Goal: Book appointment/travel/reservation

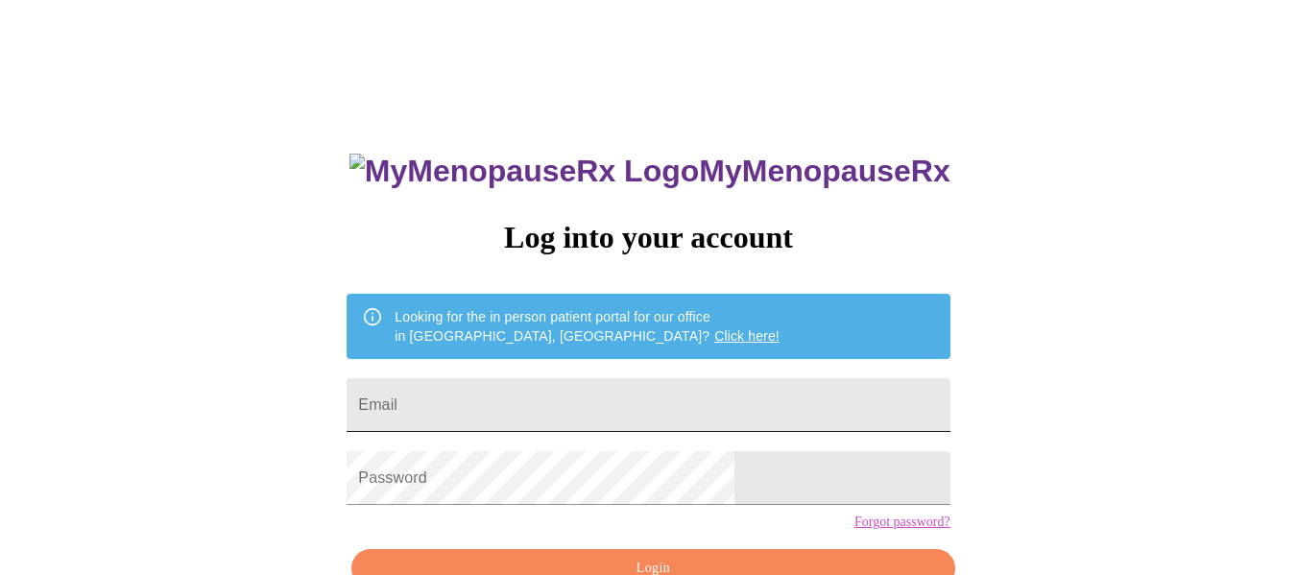
click at [743, 401] on input "Email" at bounding box center [648, 405] width 603 height 54
type input "[EMAIL_ADDRESS][DOMAIN_NAME]"
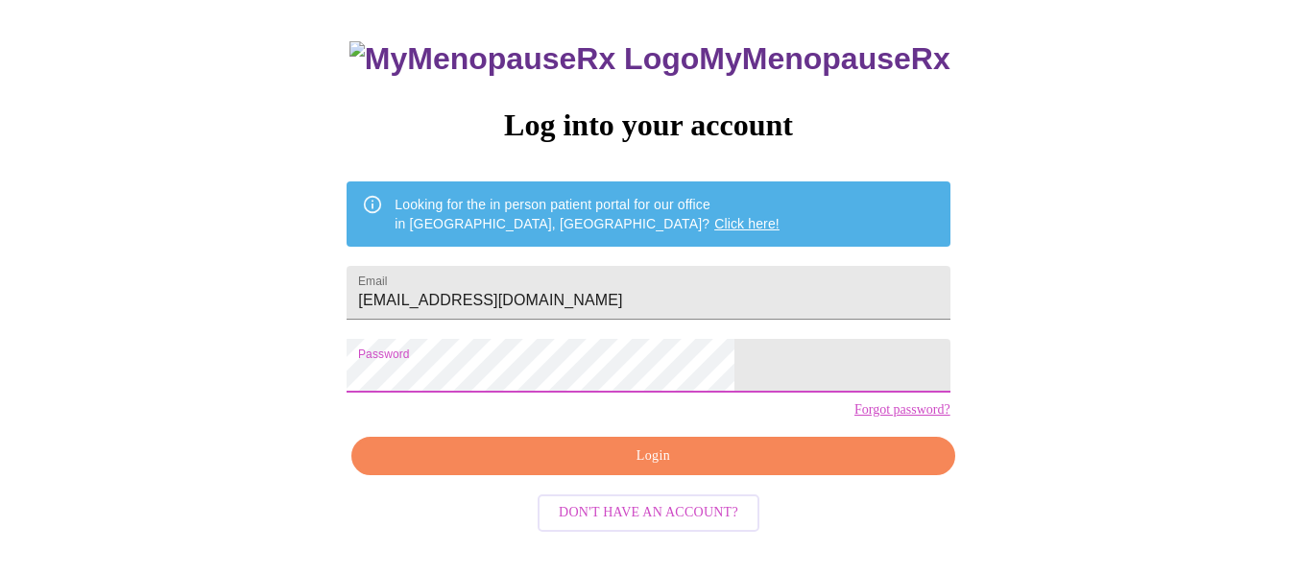
click at [724, 476] on button "Login" at bounding box center [652, 456] width 603 height 39
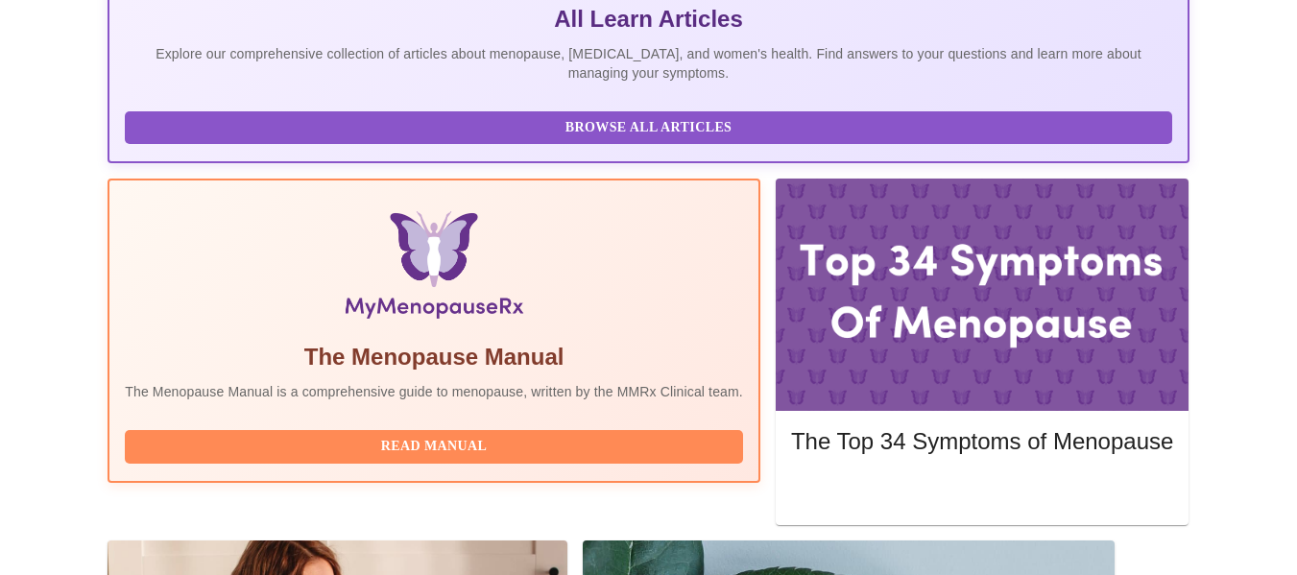
scroll to position [494, 0]
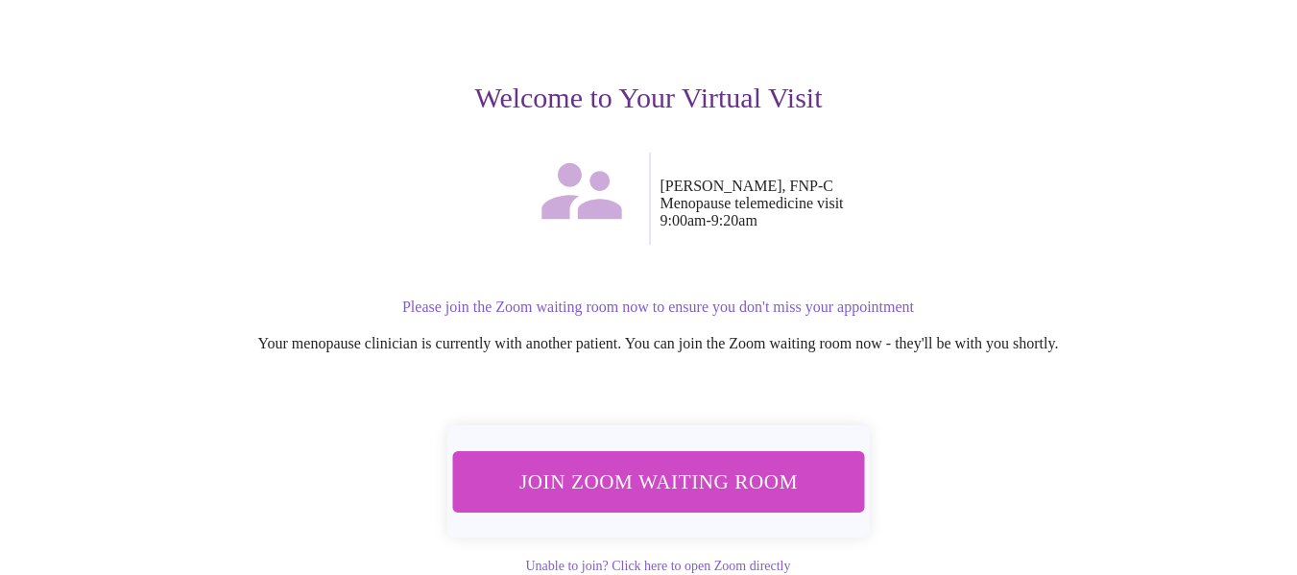
scroll to position [207, 0]
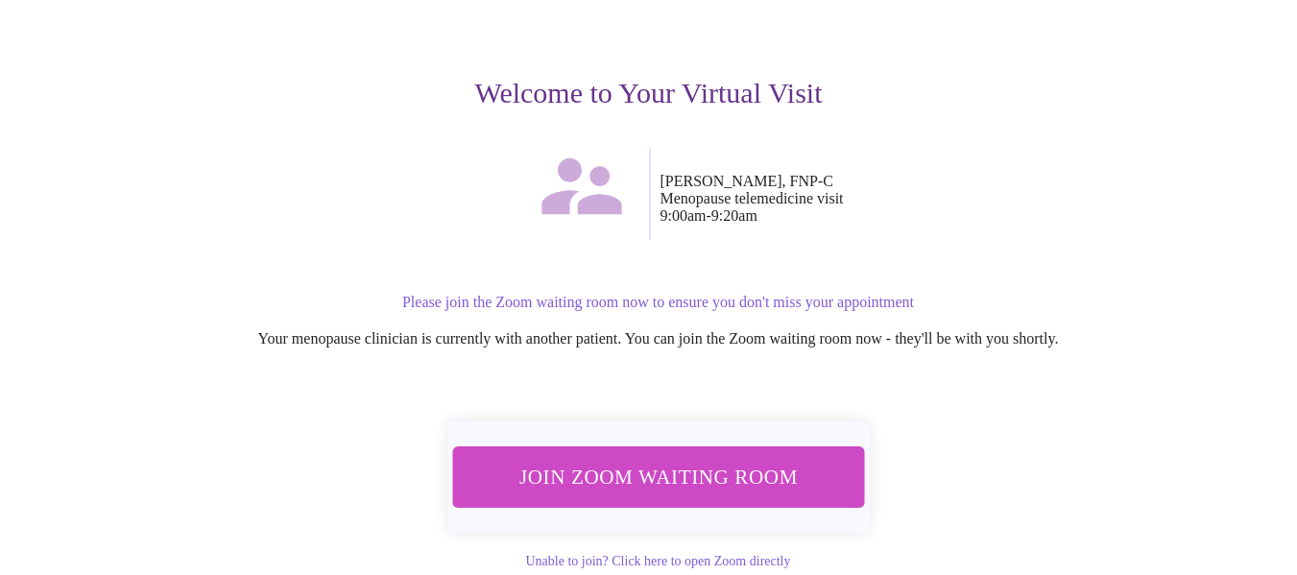
click at [802, 459] on span "Join Zoom Waiting Room" at bounding box center [657, 477] width 361 height 36
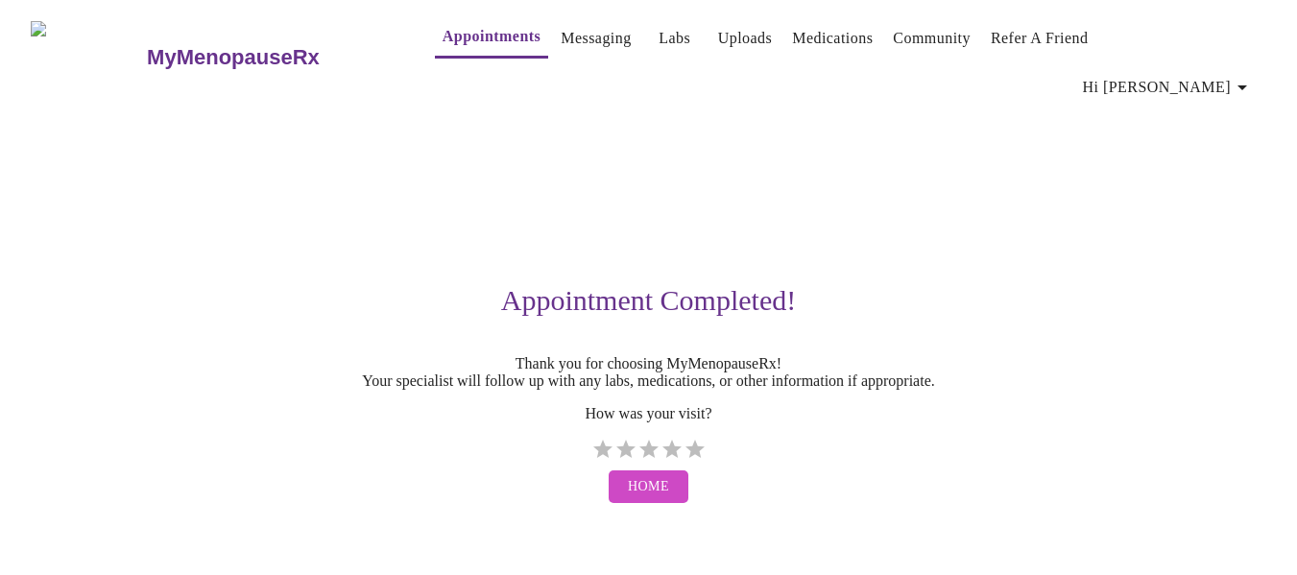
scroll to position [0, 0]
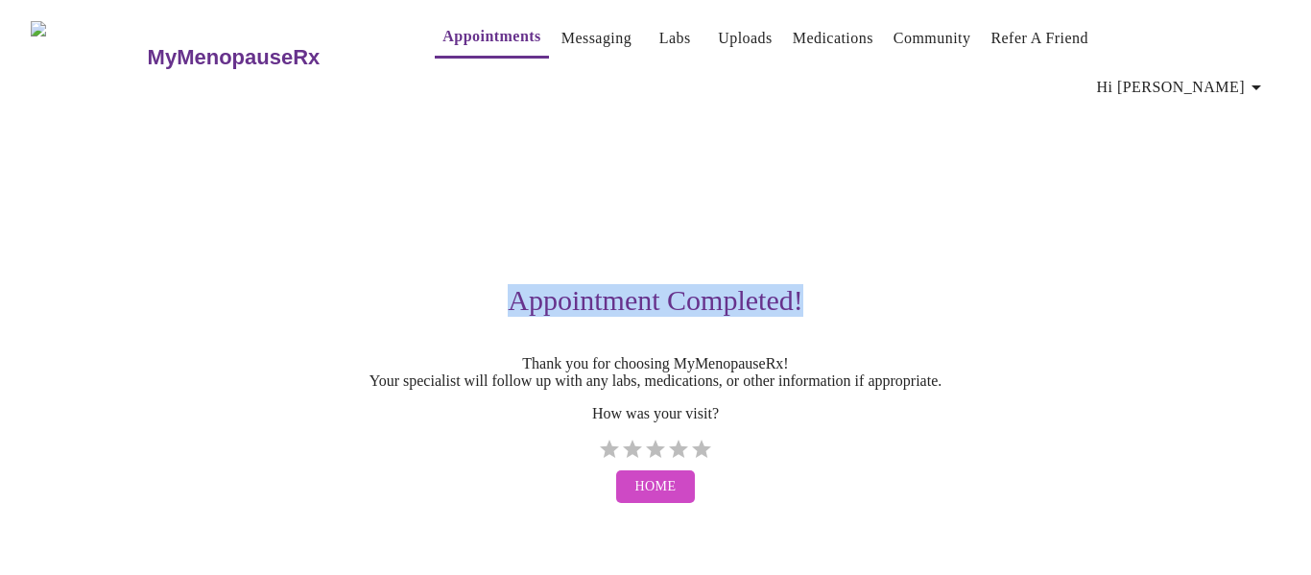
drag, startPoint x: 1310, startPoint y: 270, endPoint x: 1306, endPoint y: -10, distance: 279.4
click at [1296, 0] on html "MyMenopauseRx Appointments Messaging Labs Uploads Medications Community Refer a…" at bounding box center [655, 260] width 1311 height 520
click at [435, 57] on button "Appointments" at bounding box center [491, 37] width 113 height 41
click at [660, 491] on button "Home" at bounding box center [656, 487] width 80 height 34
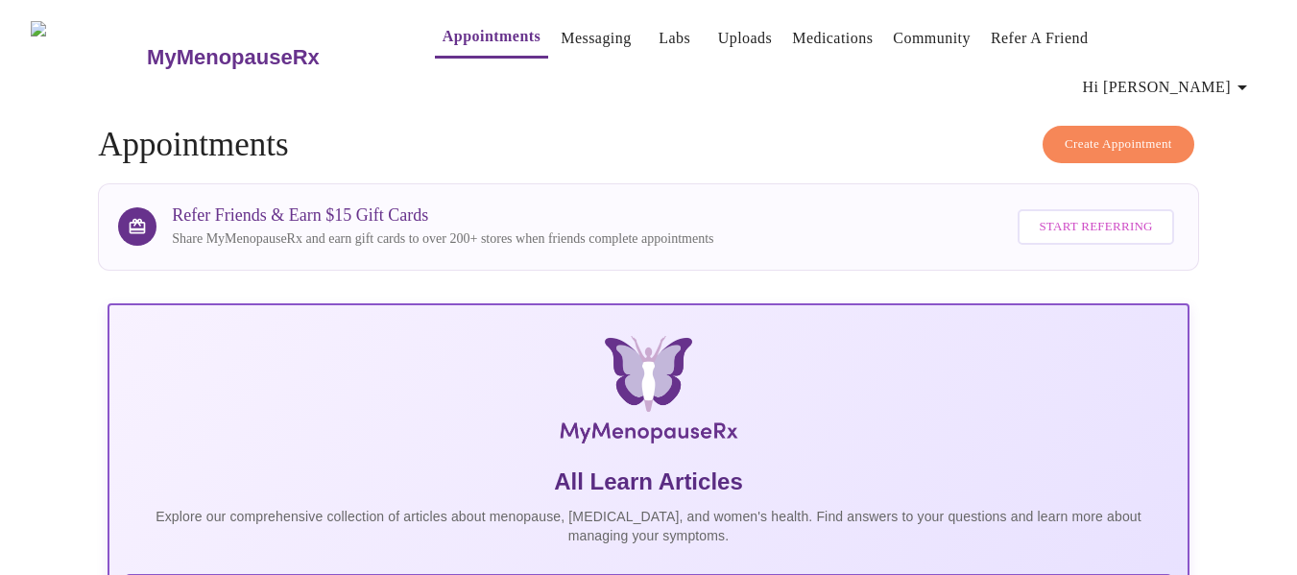
click at [1160, 133] on span "Create Appointment" at bounding box center [1119, 144] width 108 height 22
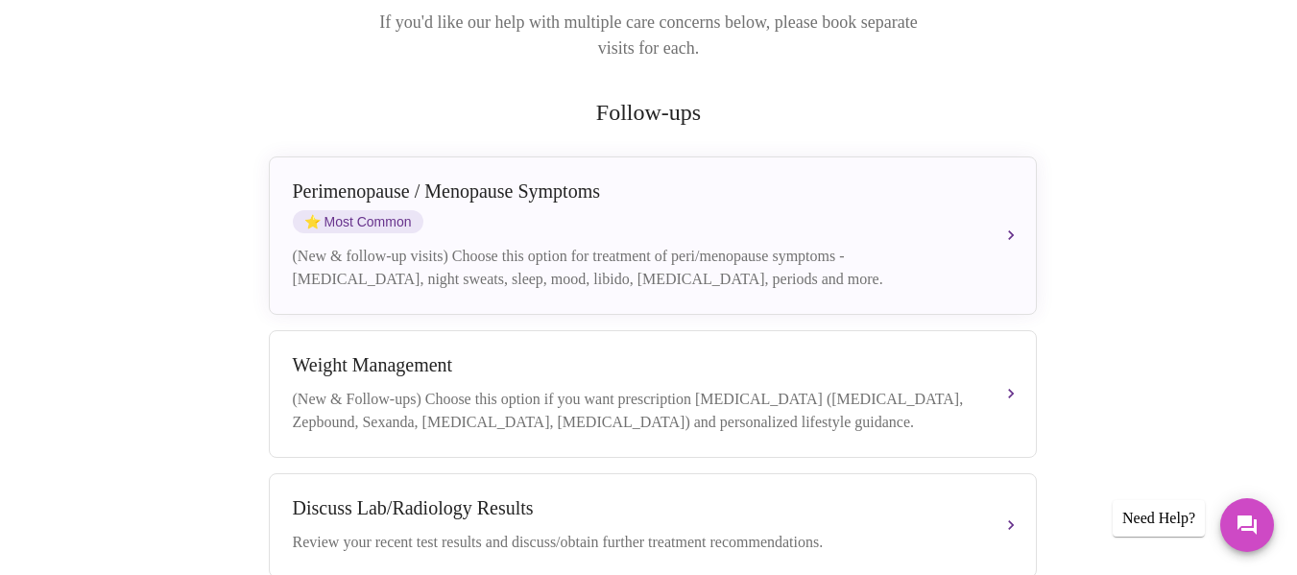
scroll to position [361, 0]
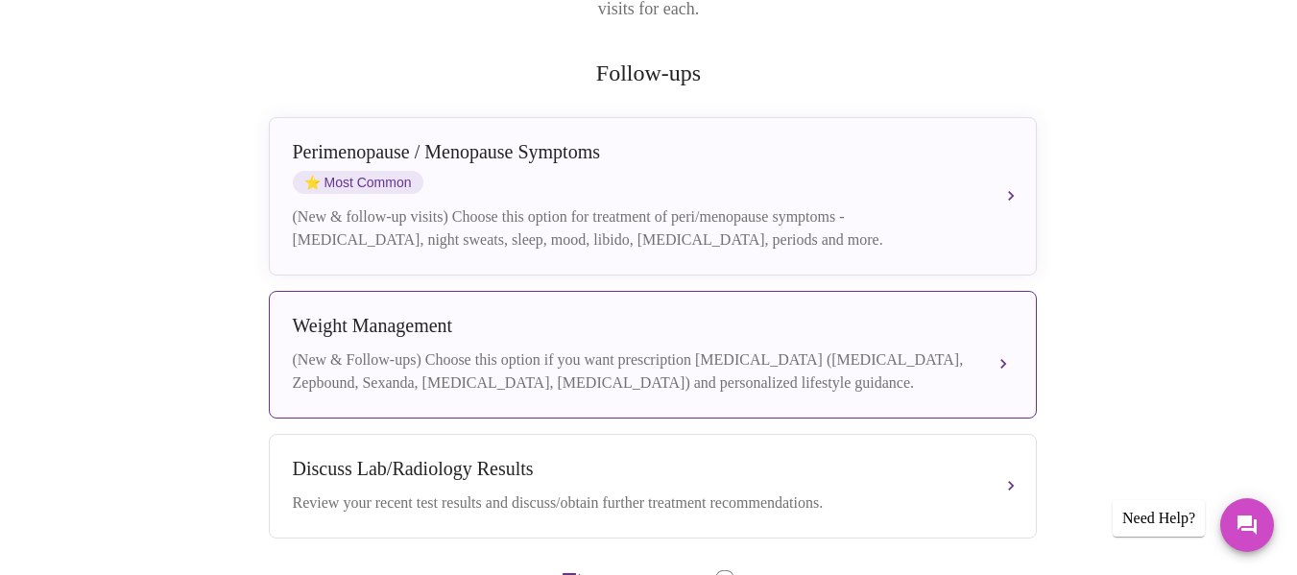
click at [803, 315] on div "[MEDICAL_DATA] (New & Follow-ups) Choose this option if you want prescription […" at bounding box center [653, 355] width 720 height 80
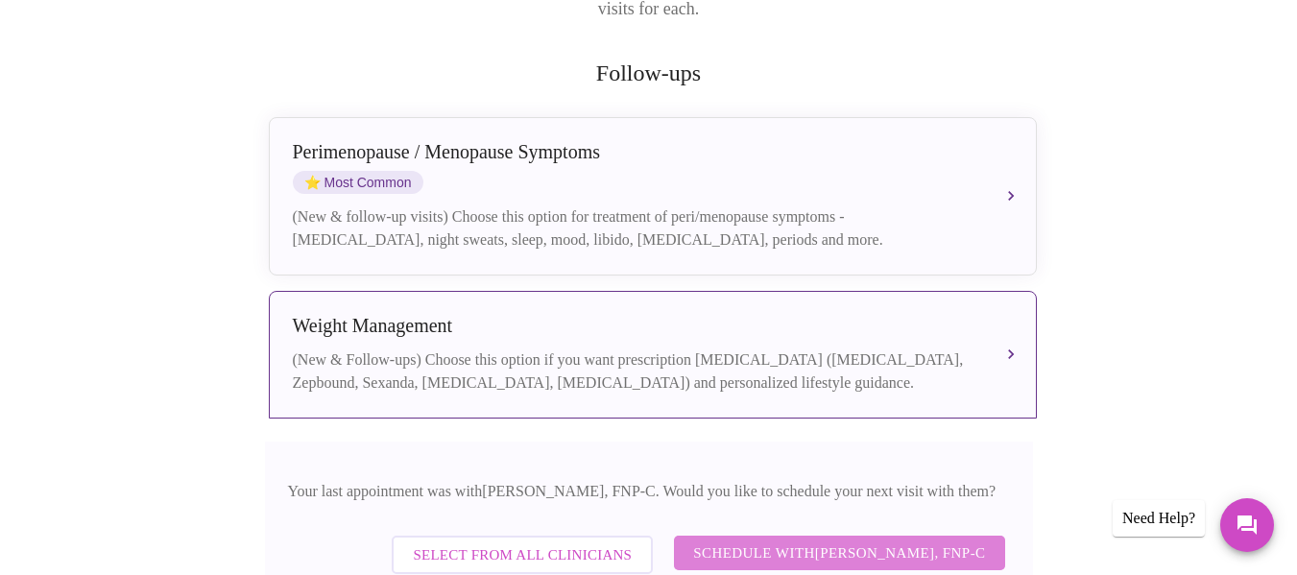
click at [741, 540] on span "Schedule with [PERSON_NAME], FNP-C" at bounding box center [839, 552] width 292 height 25
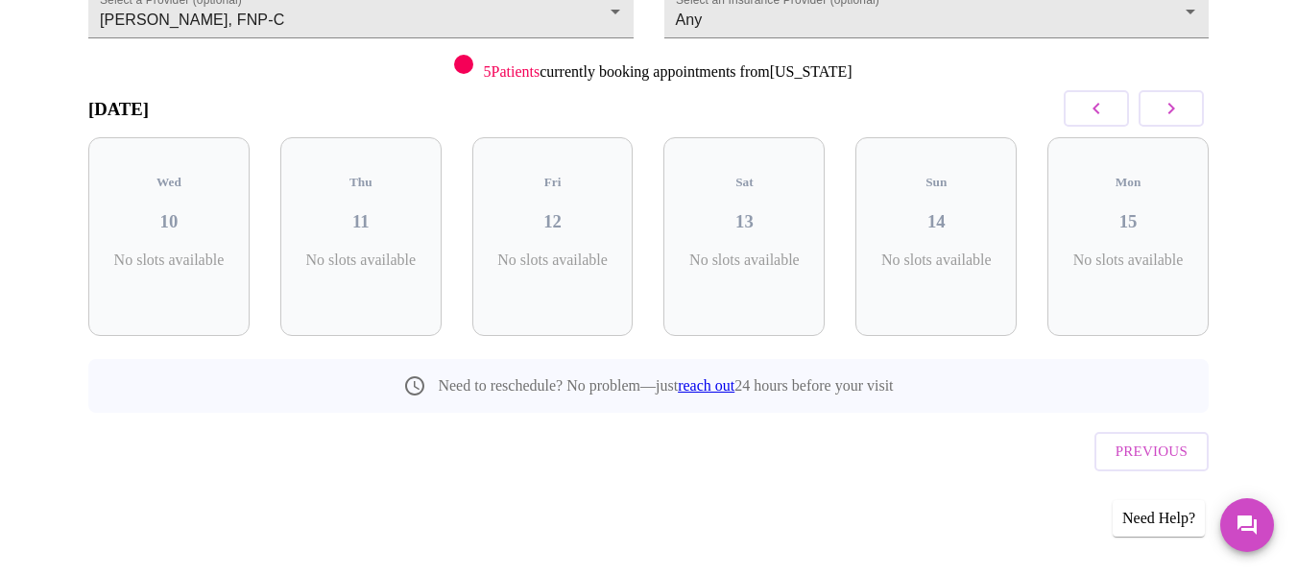
scroll to position [179, 0]
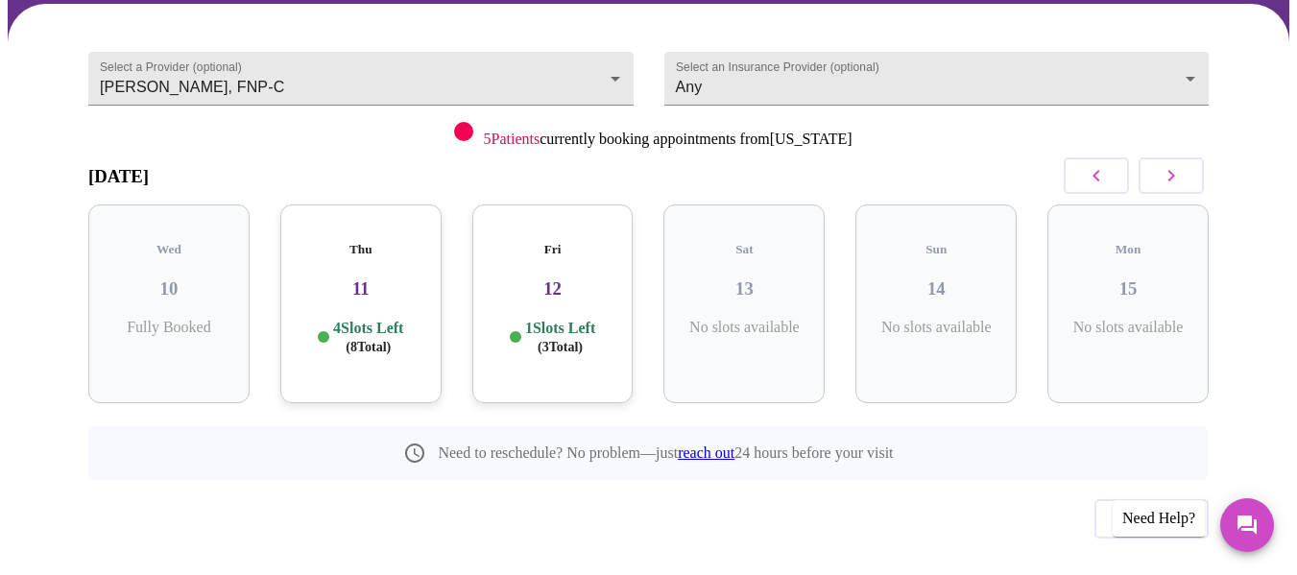
click at [1182, 164] on icon "button" at bounding box center [1171, 175] width 23 height 23
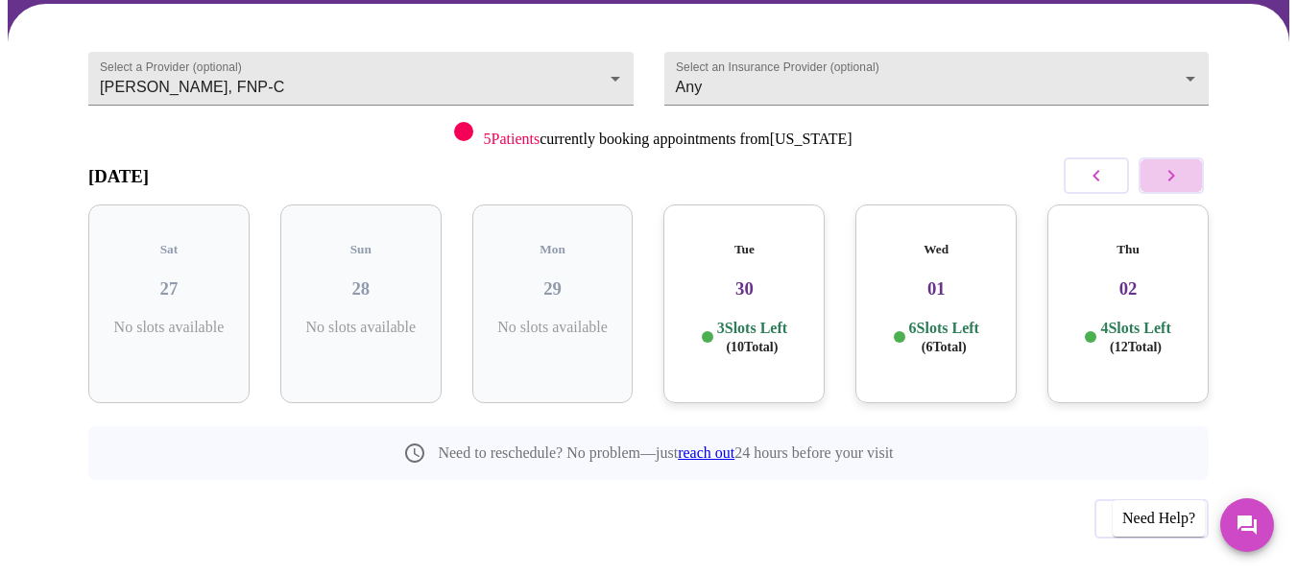
click at [1182, 164] on icon "button" at bounding box center [1171, 175] width 23 height 23
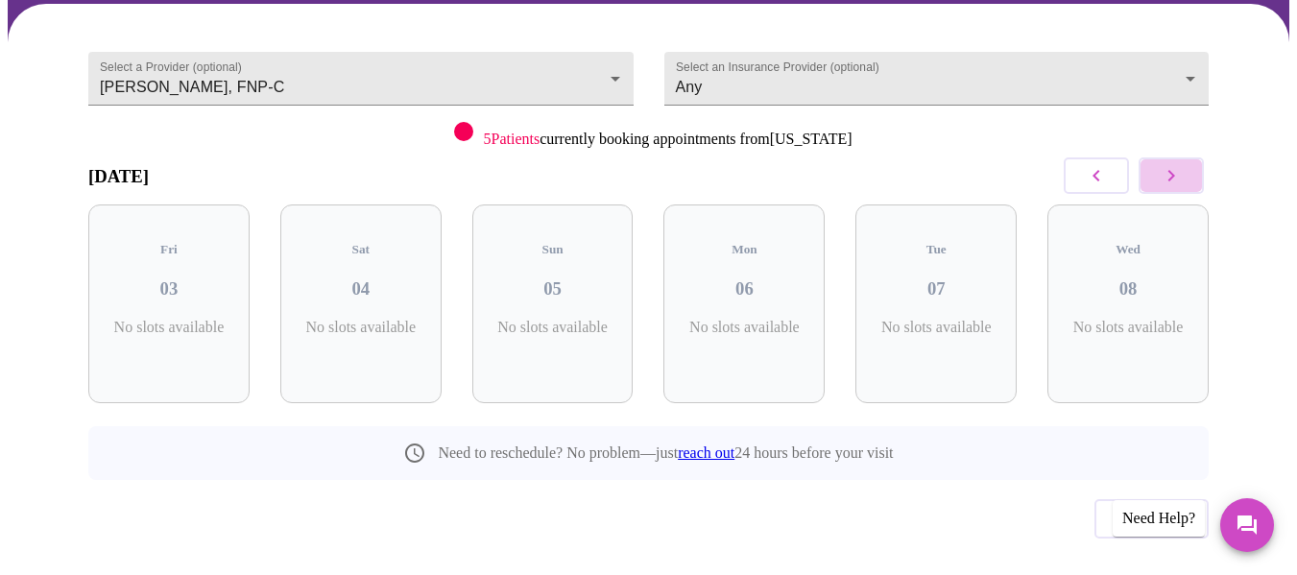
click at [1182, 164] on icon "button" at bounding box center [1171, 175] width 23 height 23
click at [1106, 164] on icon "button" at bounding box center [1096, 175] width 23 height 23
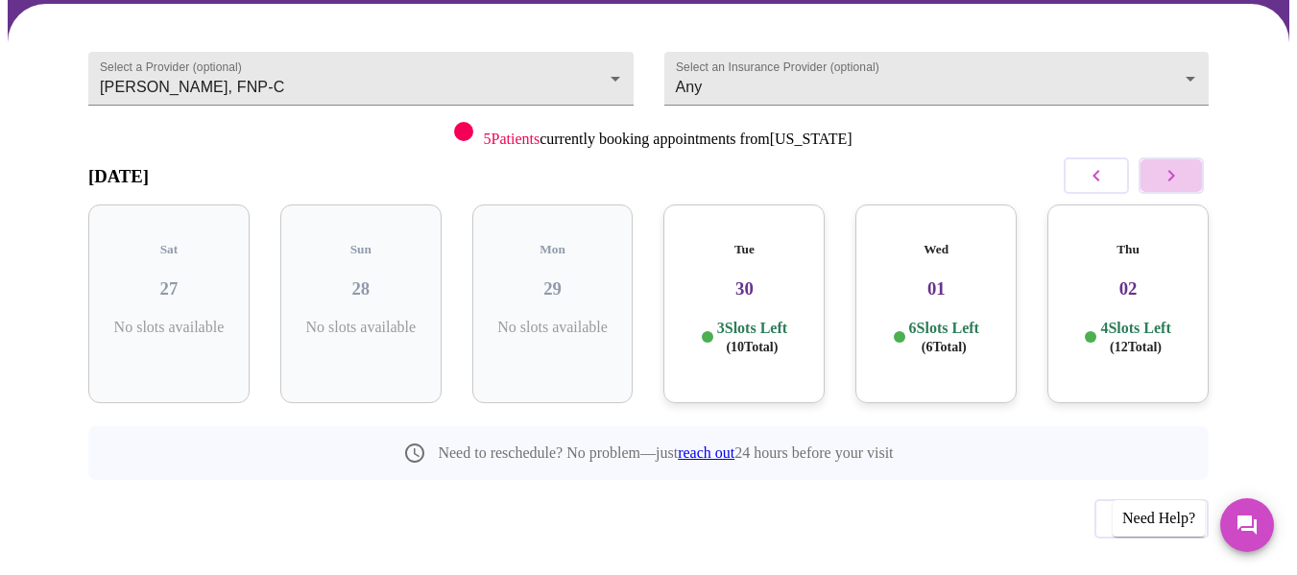
click at [1175, 164] on icon "button" at bounding box center [1171, 175] width 23 height 23
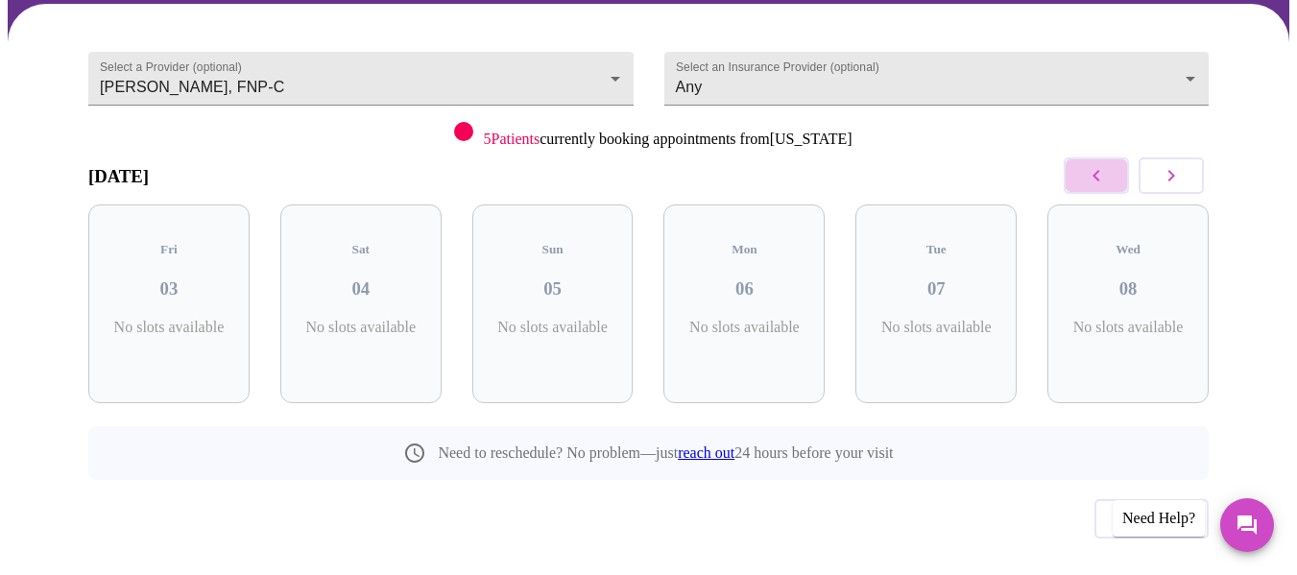
click at [1086, 157] on button "button" at bounding box center [1096, 175] width 65 height 36
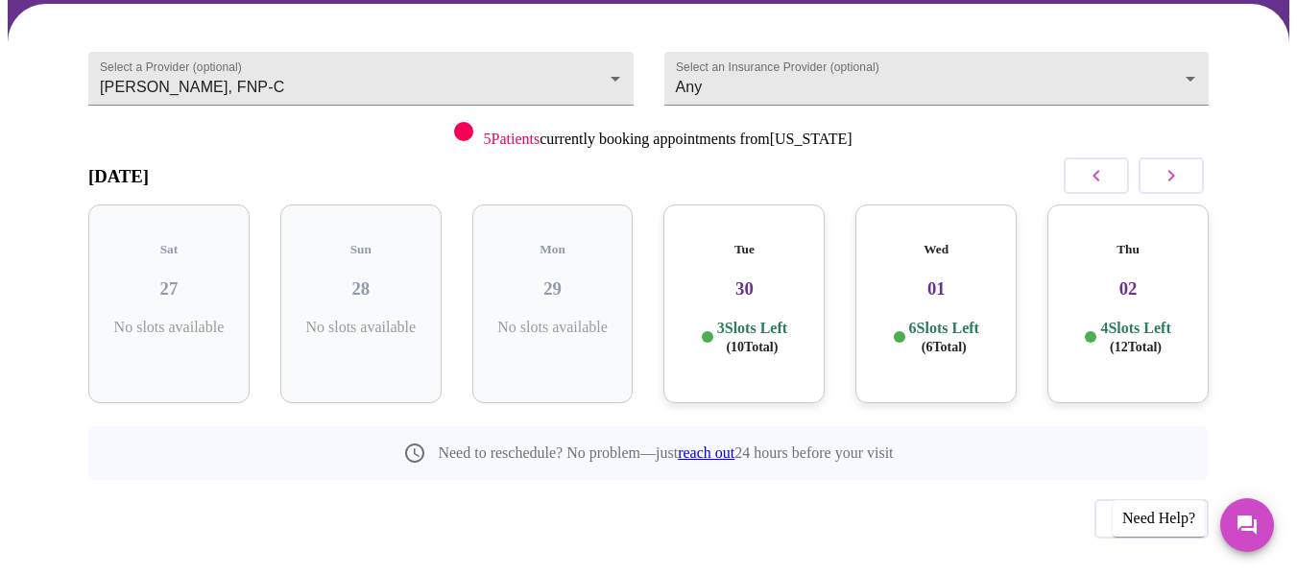
click at [1198, 157] on button "button" at bounding box center [1170, 175] width 65 height 36
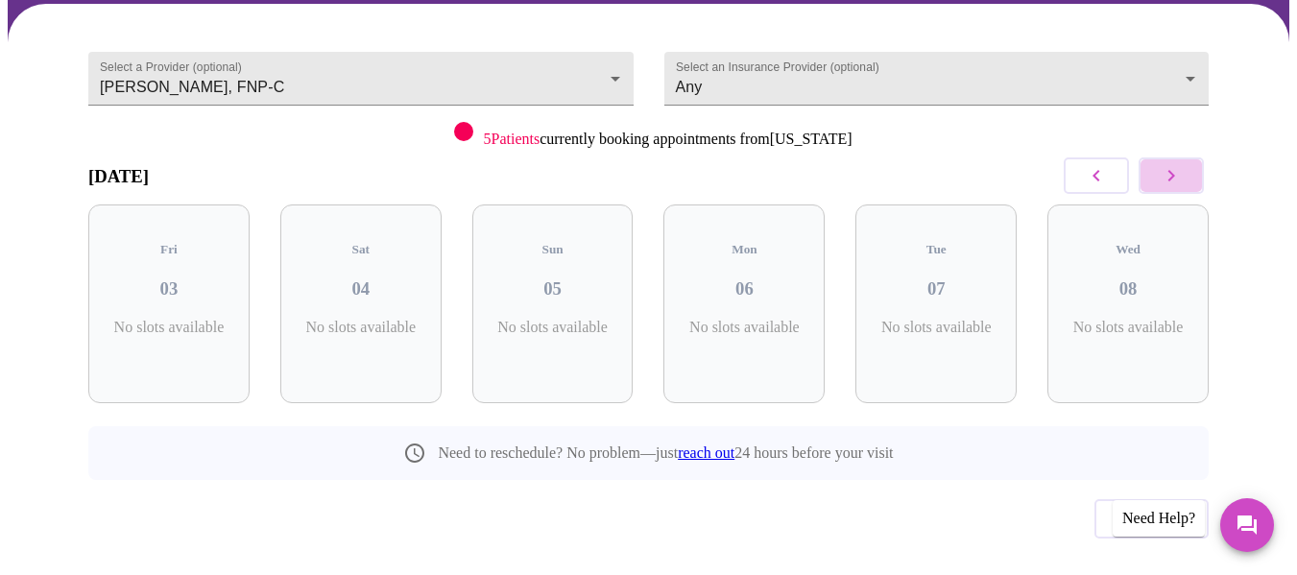
click at [1198, 157] on button "button" at bounding box center [1170, 175] width 65 height 36
click at [1105, 164] on icon "button" at bounding box center [1096, 175] width 23 height 23
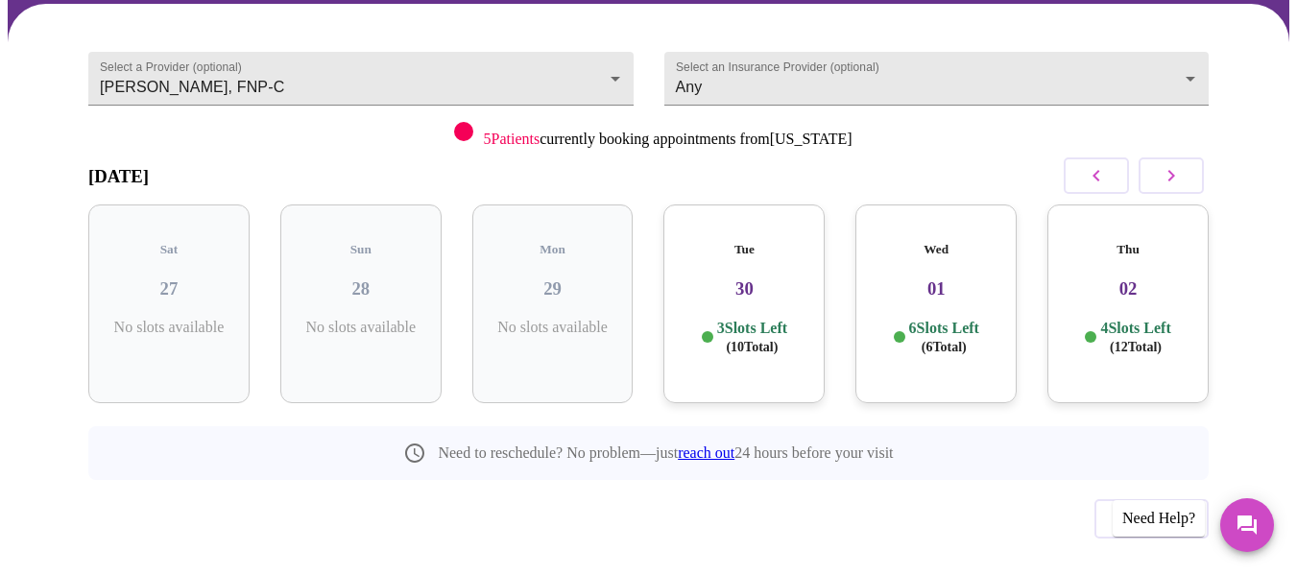
click at [1167, 189] on div "Thu 02 4 Slots Left ( 12 Total)" at bounding box center [1128, 303] width 192 height 229
click at [1167, 164] on icon "button" at bounding box center [1171, 175] width 23 height 23
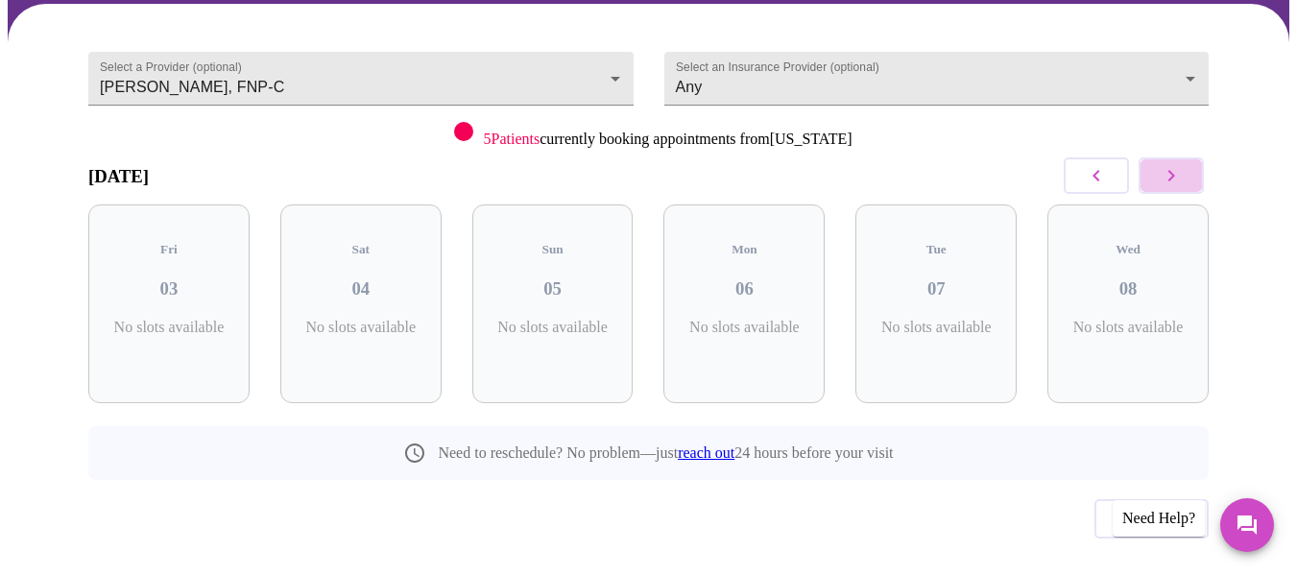
click at [1167, 164] on icon "button" at bounding box center [1171, 175] width 23 height 23
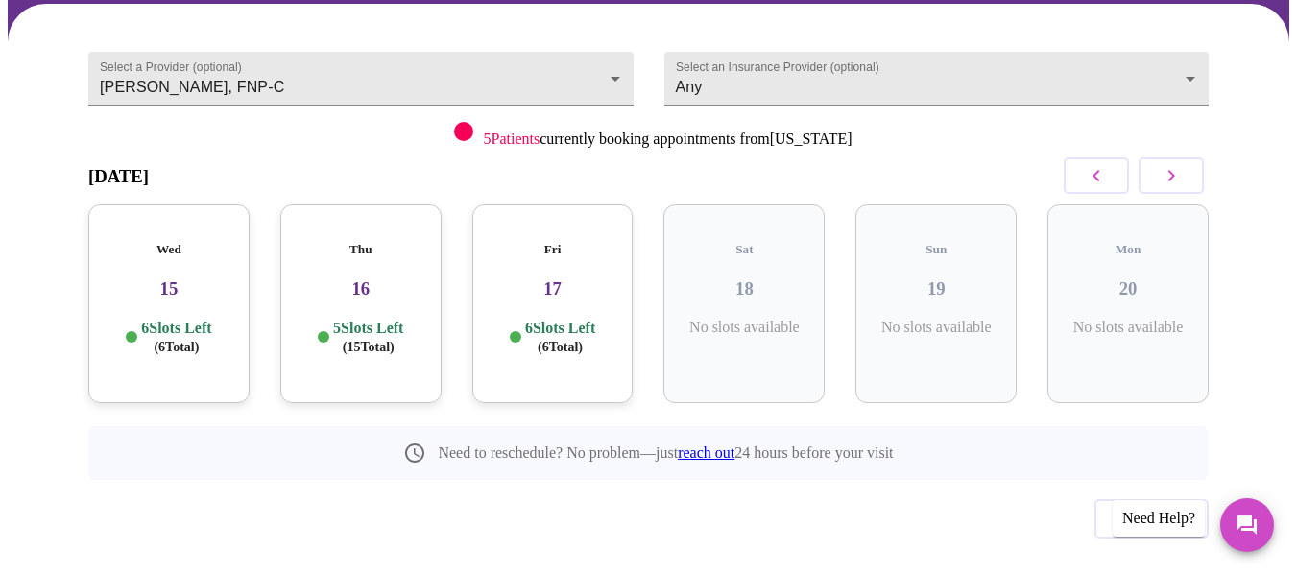
click at [1088, 157] on button "button" at bounding box center [1096, 175] width 65 height 36
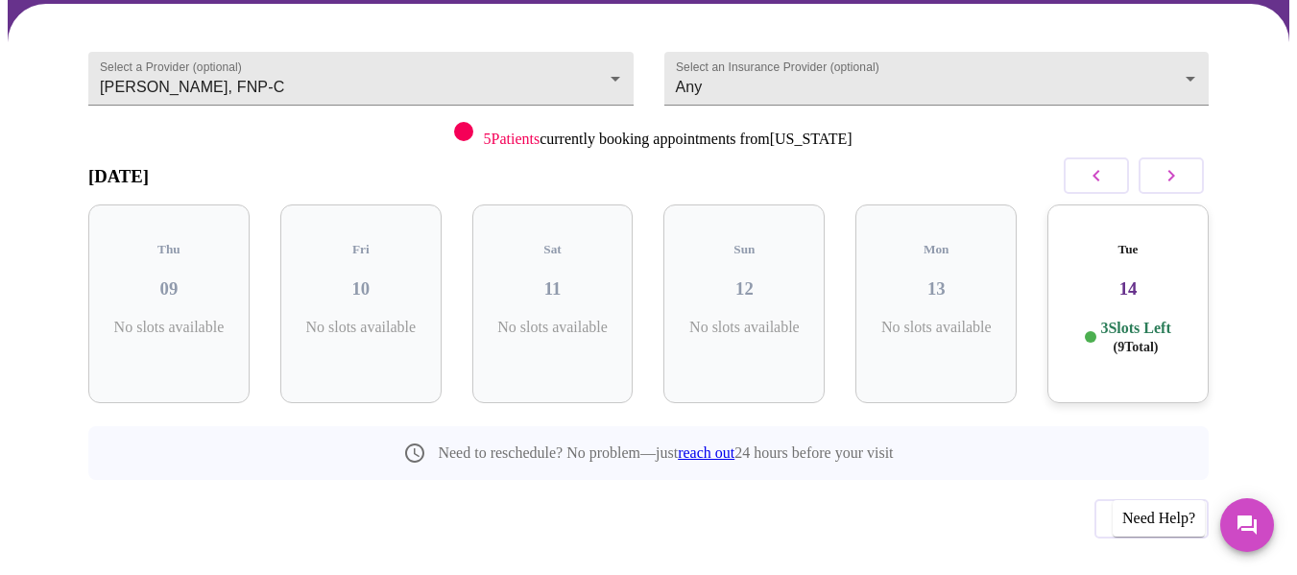
click at [1121, 260] on div "Tue 14 3 Slots Left ( 9 Total)" at bounding box center [1127, 303] width 161 height 199
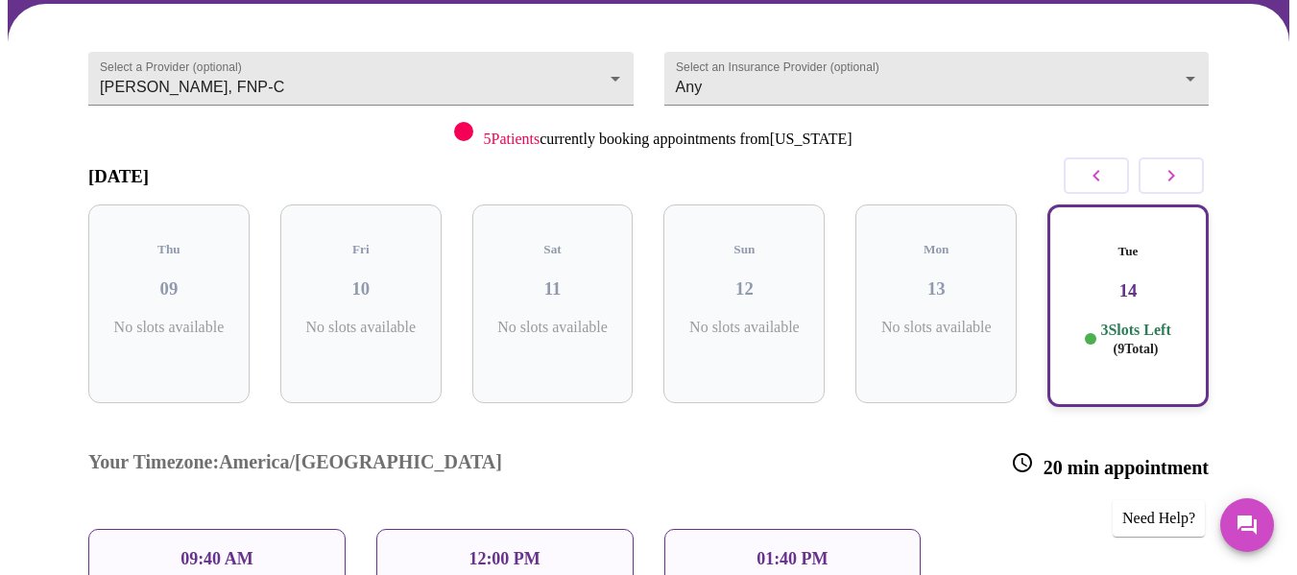
click at [267, 529] on div "09:40 AM" at bounding box center [216, 559] width 257 height 60
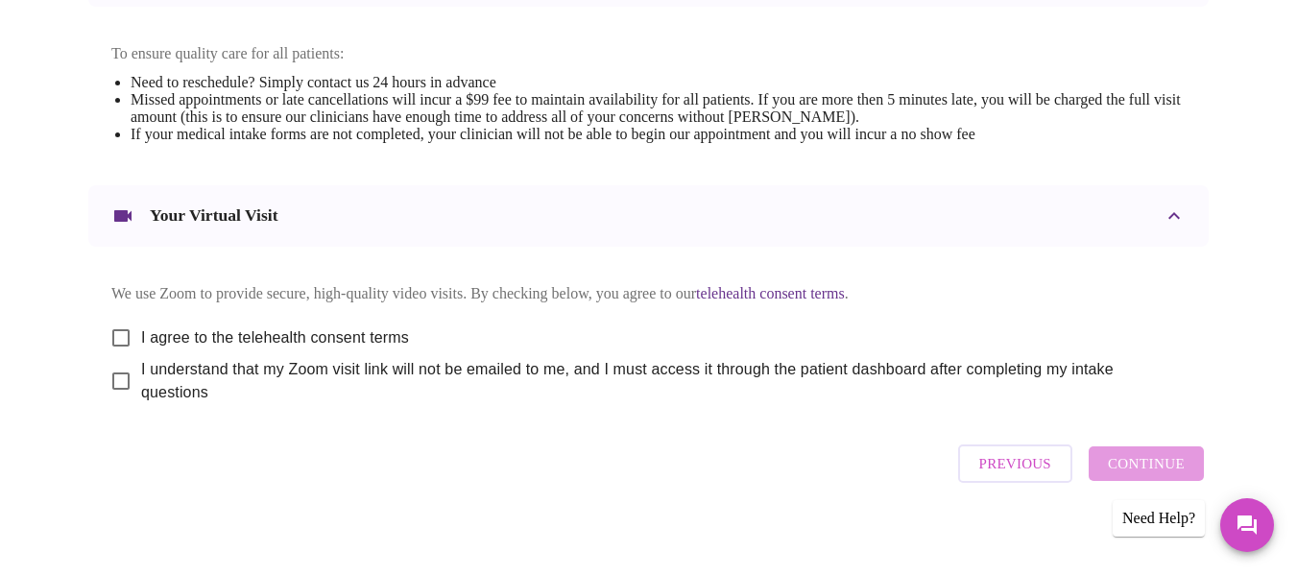
scroll to position [823, 0]
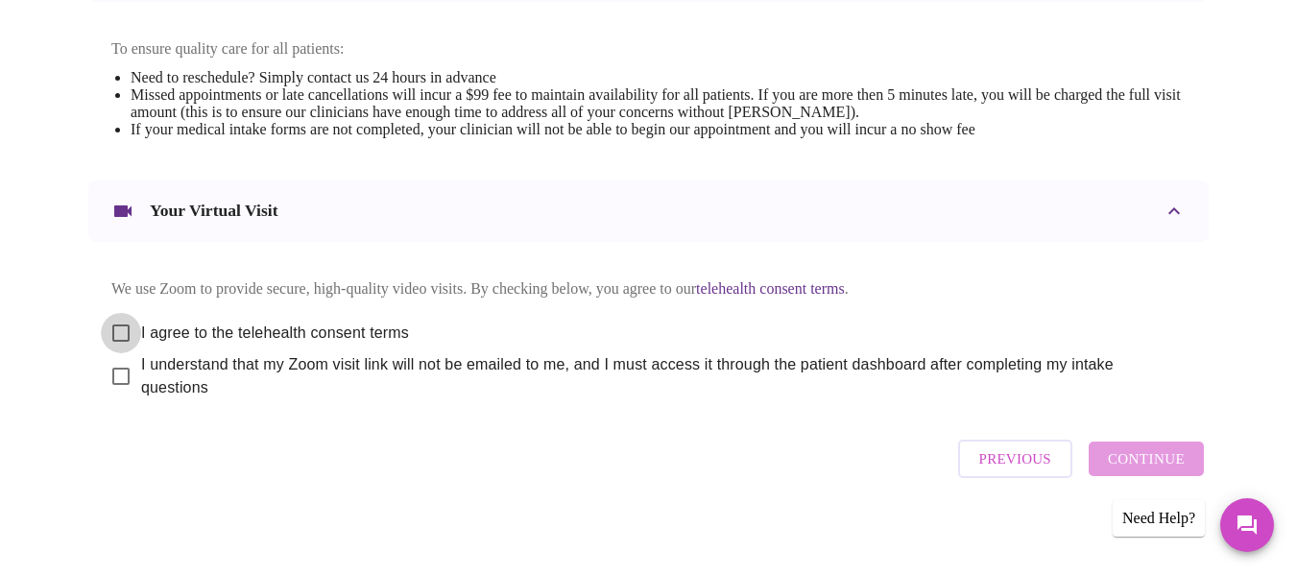
click at [124, 322] on input "I agree to the telehealth consent terms" at bounding box center [121, 333] width 40 height 40
checkbox input "true"
click at [116, 356] on input "I understand that my Zoom visit link will not be emailed to me, and I must acce…" at bounding box center [121, 376] width 40 height 40
checkbox input "true"
click at [1175, 459] on span "Continue" at bounding box center [1146, 458] width 77 height 25
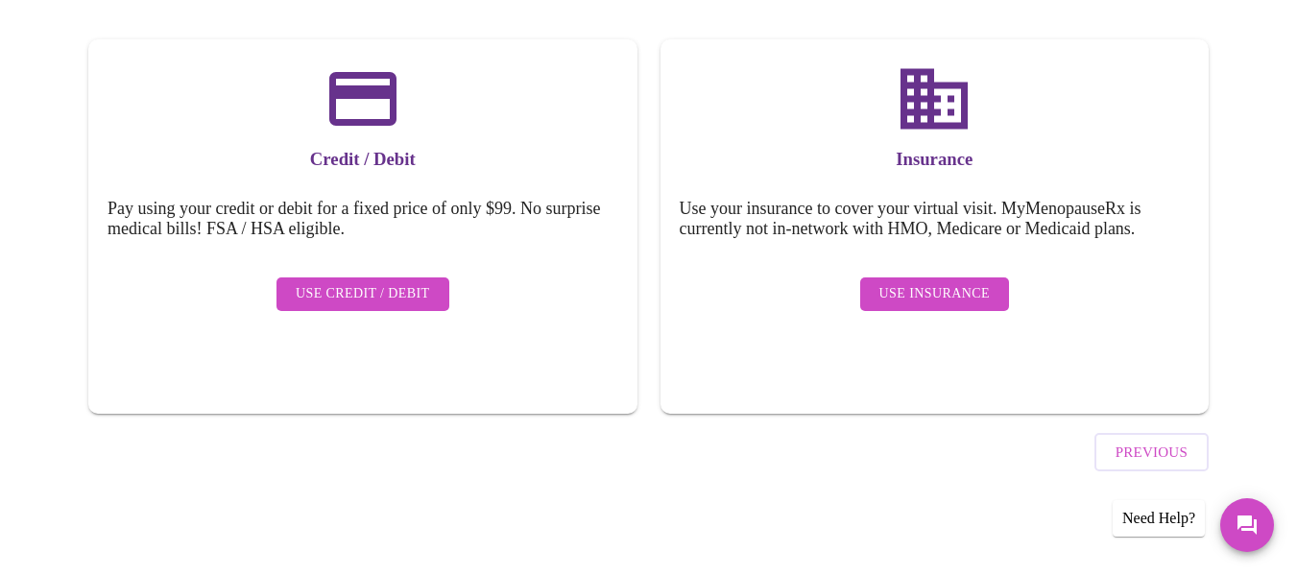
scroll to position [242, 0]
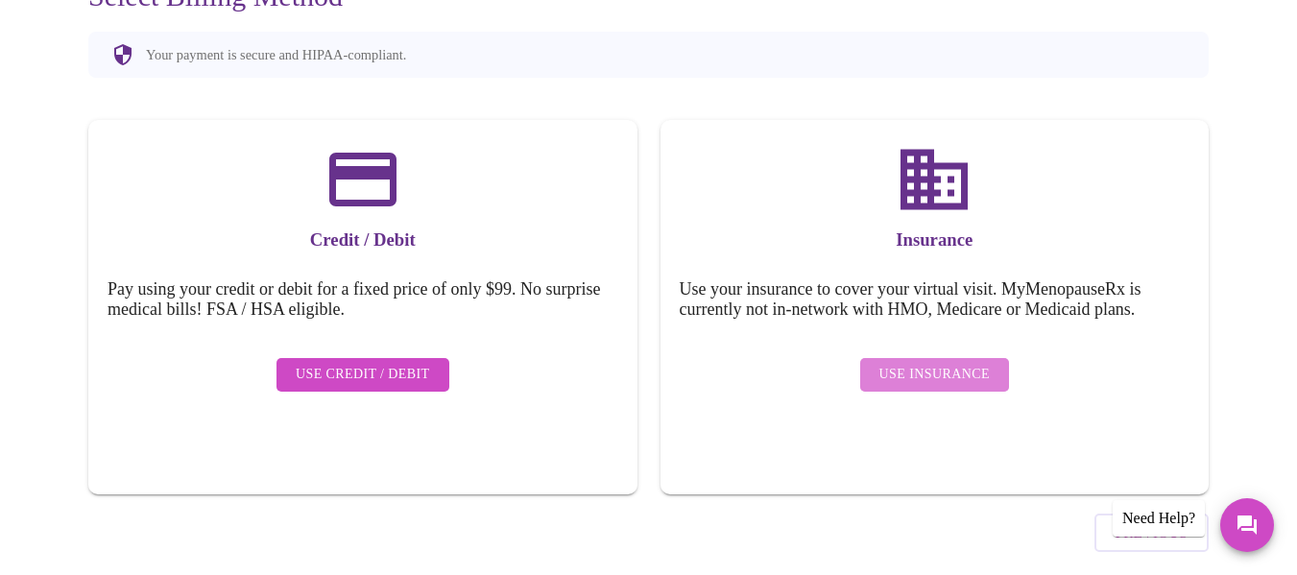
click at [969, 363] on span "Use Insurance" at bounding box center [934, 375] width 110 height 24
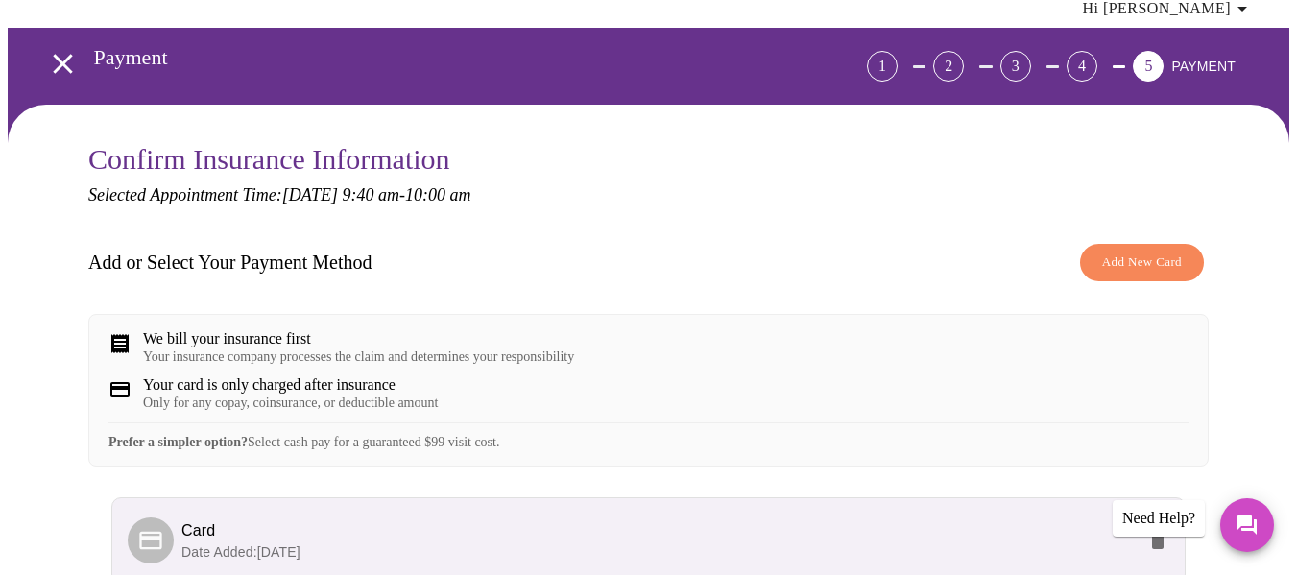
scroll to position [261, 0]
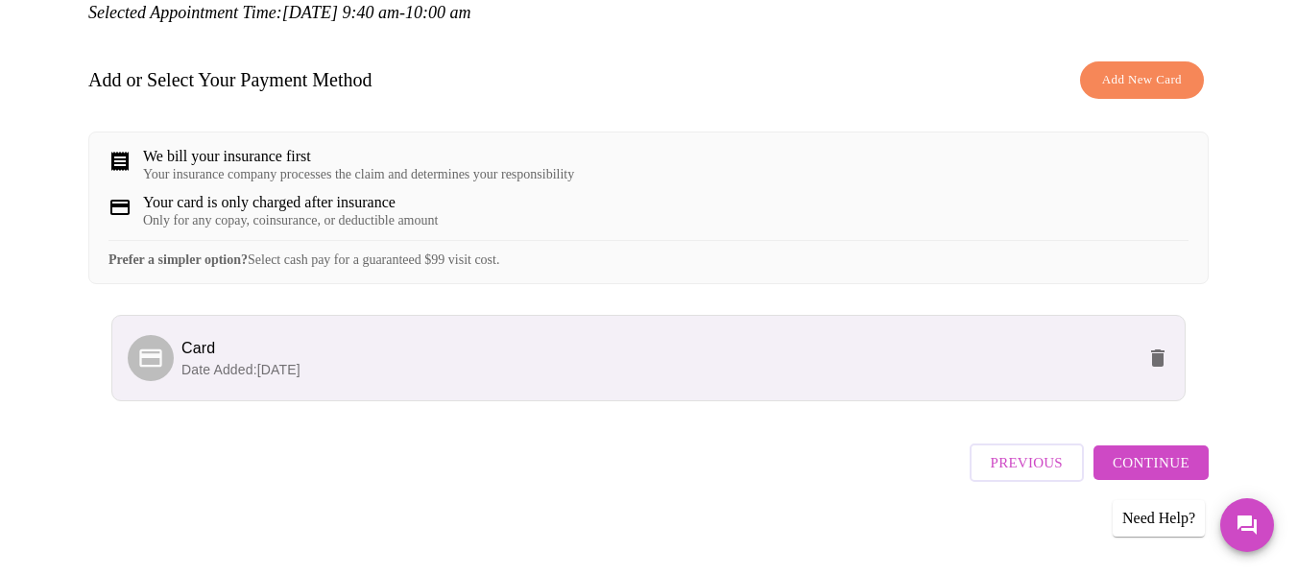
click at [1154, 467] on span "Continue" at bounding box center [1150, 462] width 77 height 25
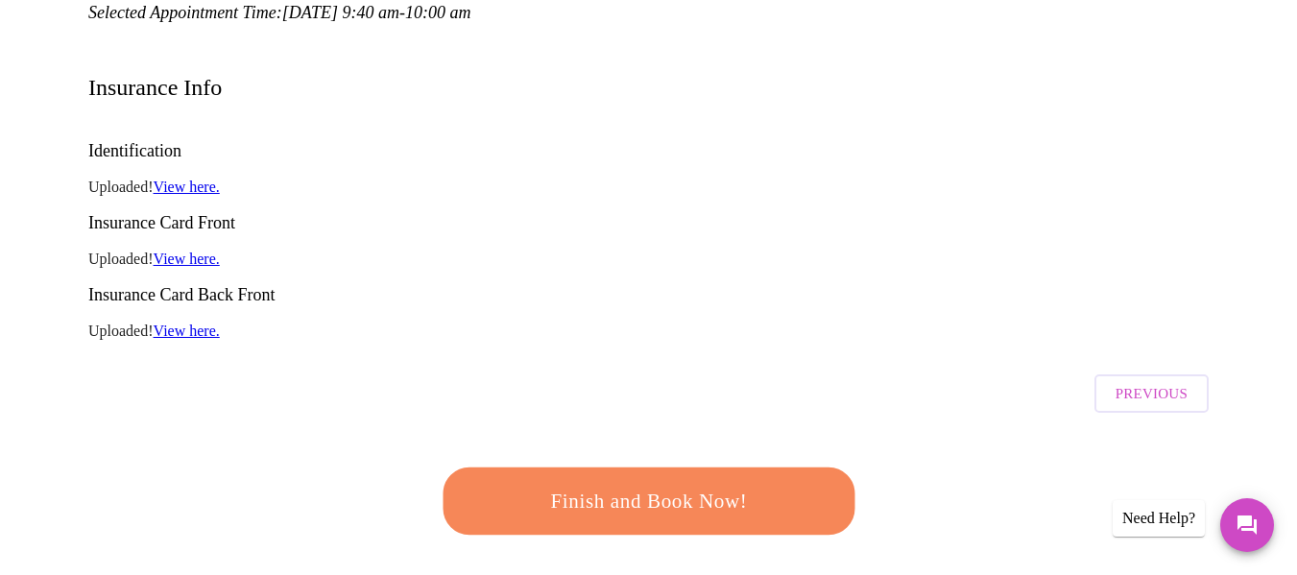
click at [762, 484] on span "Finish and Book Now!" at bounding box center [648, 502] width 355 height 36
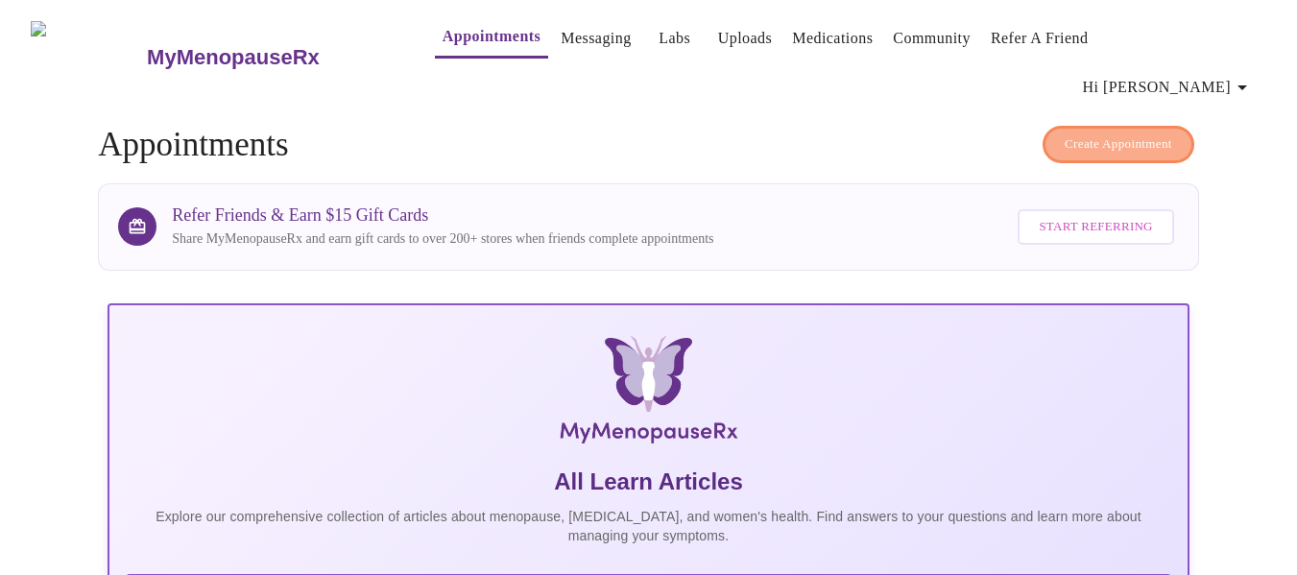
click at [1047, 126] on button "Create Appointment" at bounding box center [1118, 144] width 152 height 37
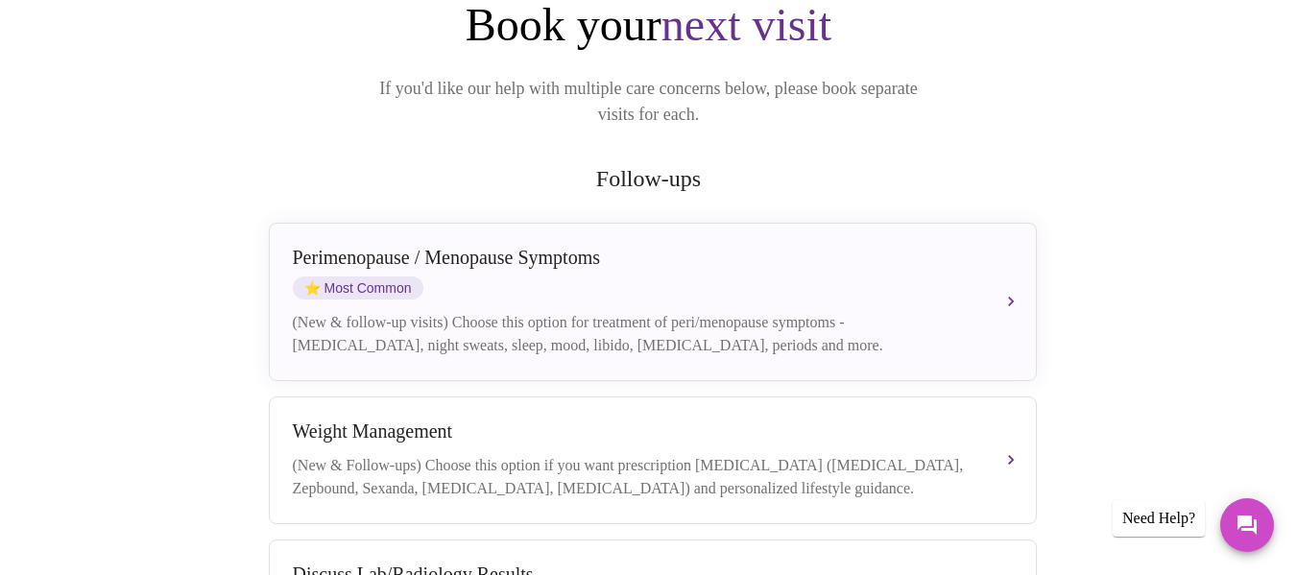
scroll to position [261, 0]
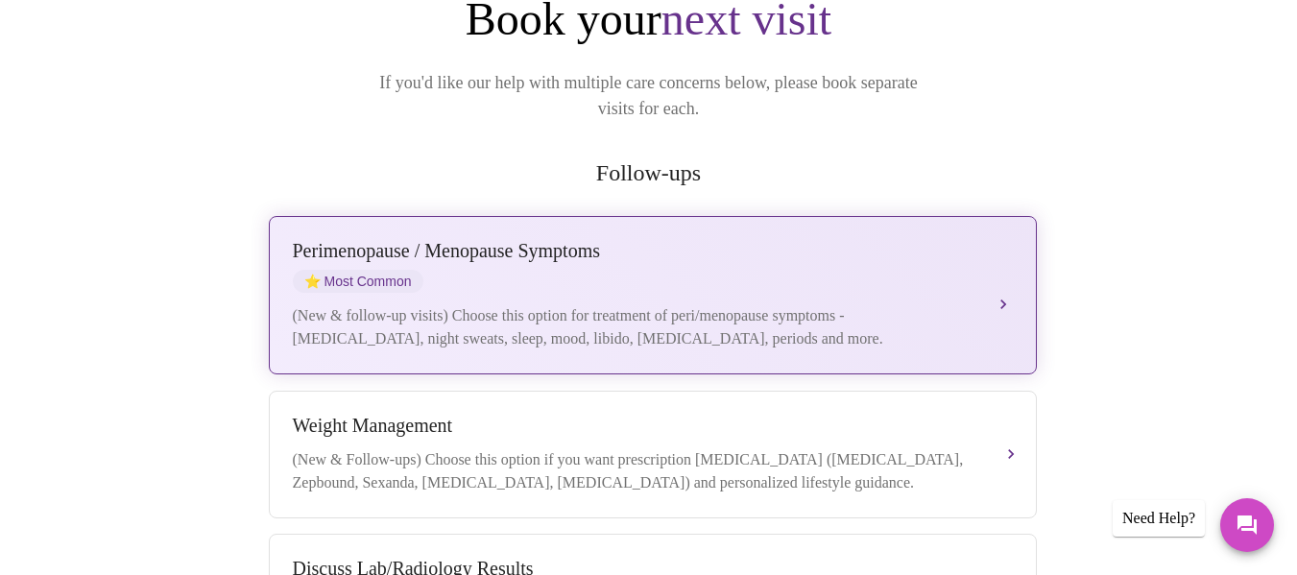
click at [863, 240] on div "[MEDICAL_DATA] / Menopause Symptoms ⭐ Most Common" at bounding box center [634, 266] width 682 height 53
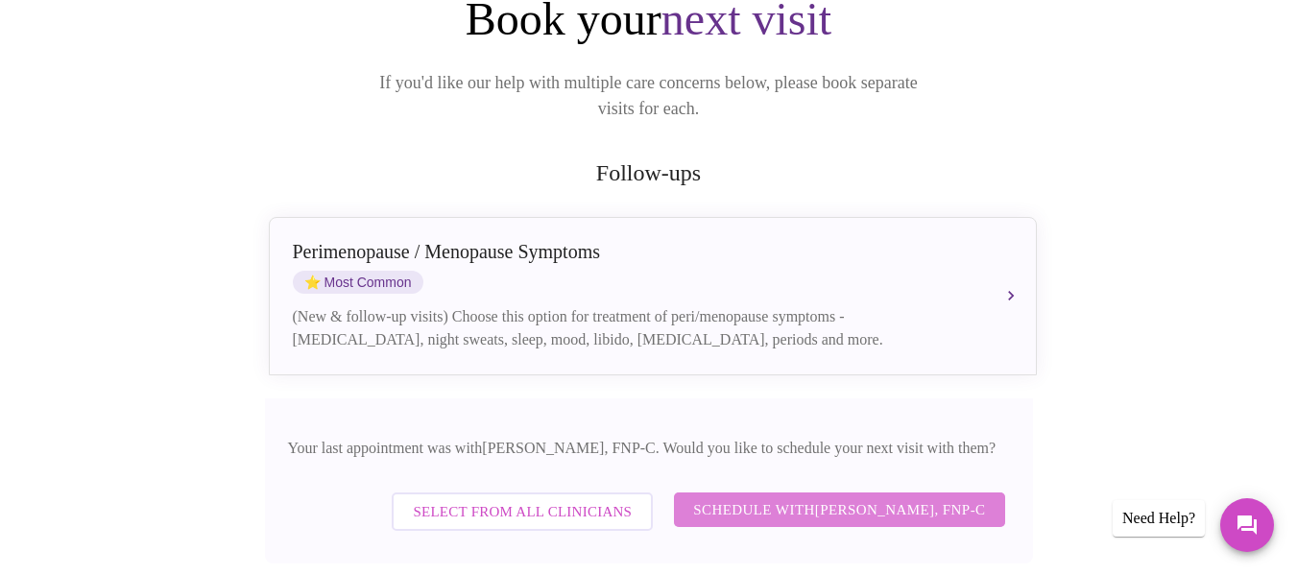
click at [816, 497] on span "Schedule with [PERSON_NAME], FNP-C" at bounding box center [839, 509] width 292 height 25
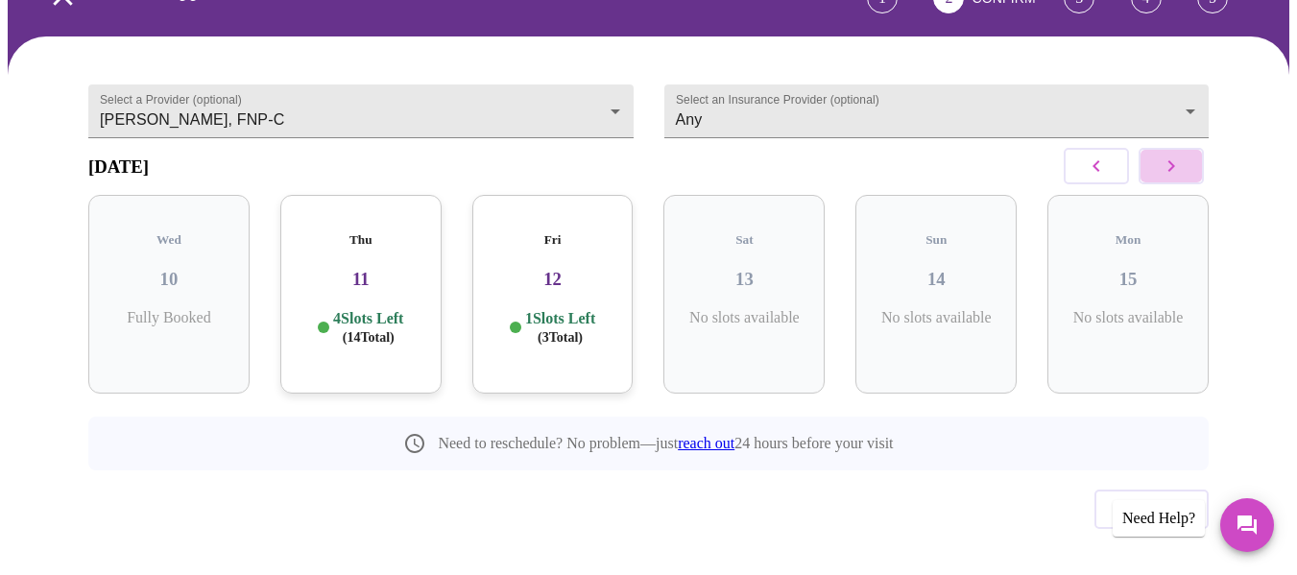
click at [1172, 155] on icon "button" at bounding box center [1171, 166] width 23 height 23
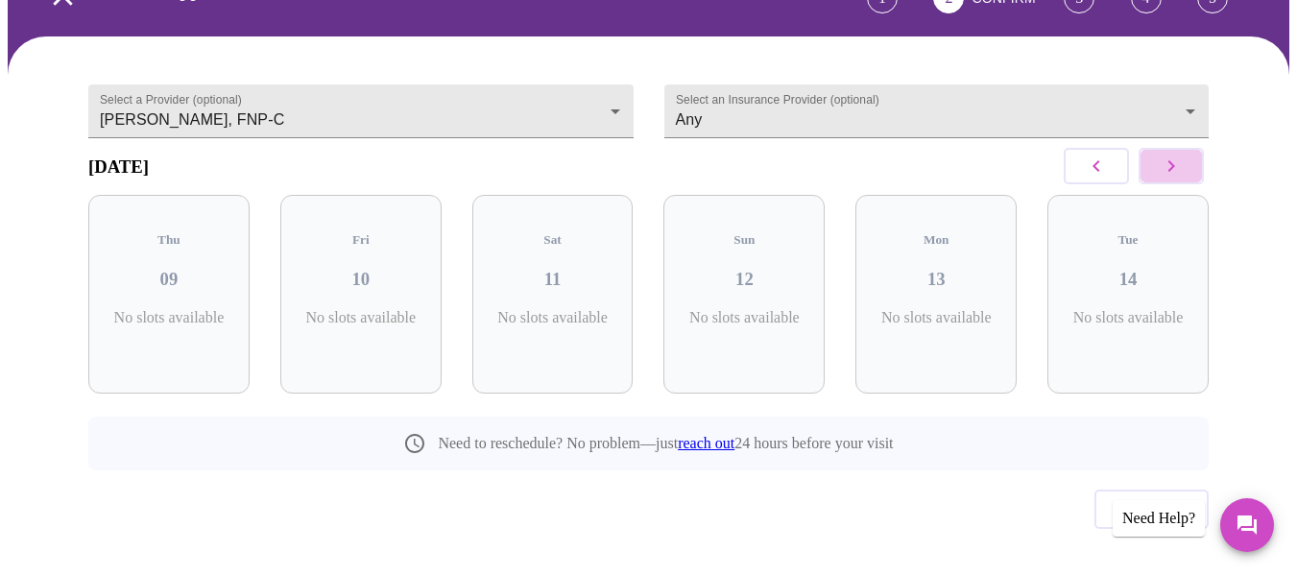
click at [1172, 155] on icon "button" at bounding box center [1171, 166] width 23 height 23
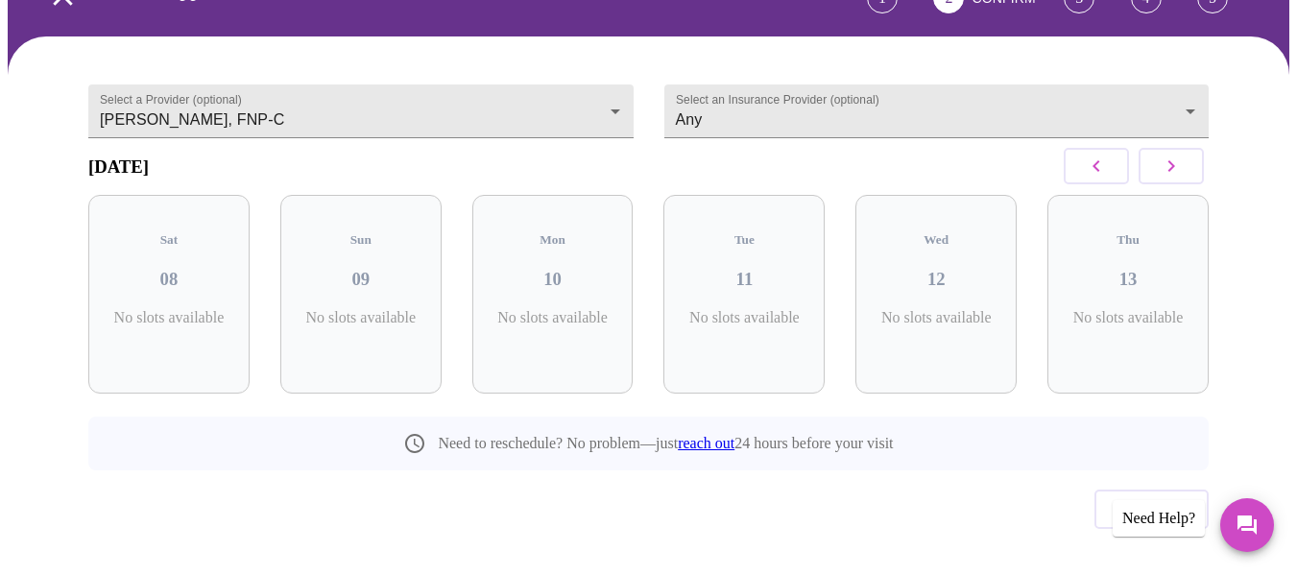
click at [1172, 155] on icon "button" at bounding box center [1171, 166] width 23 height 23
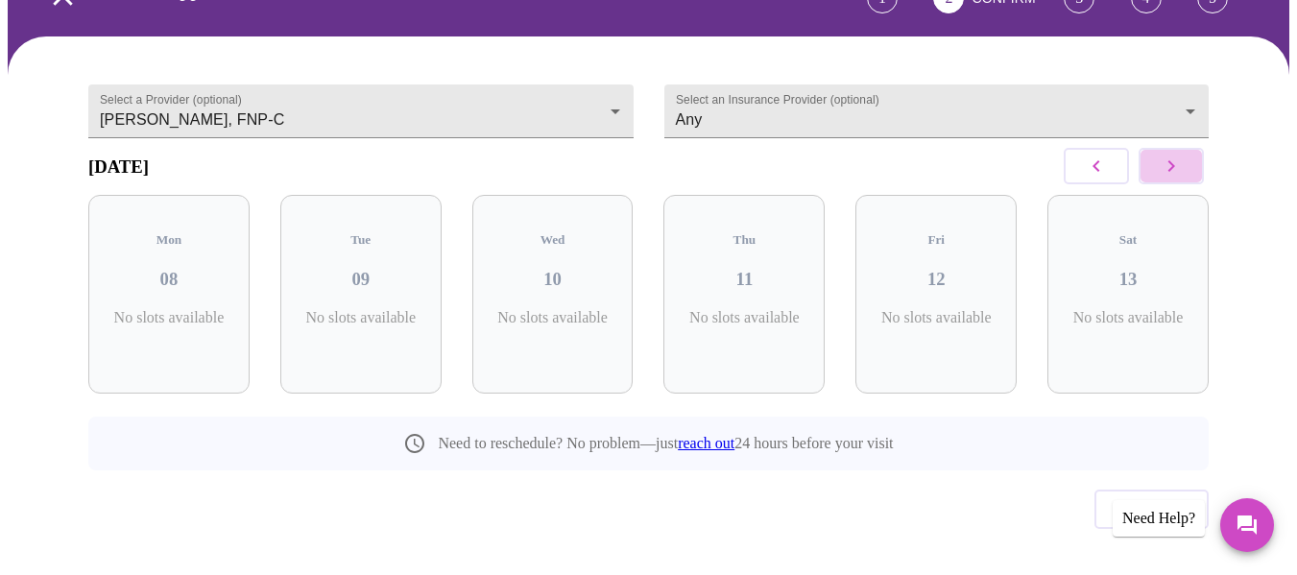
click at [1172, 155] on icon "button" at bounding box center [1171, 166] width 23 height 23
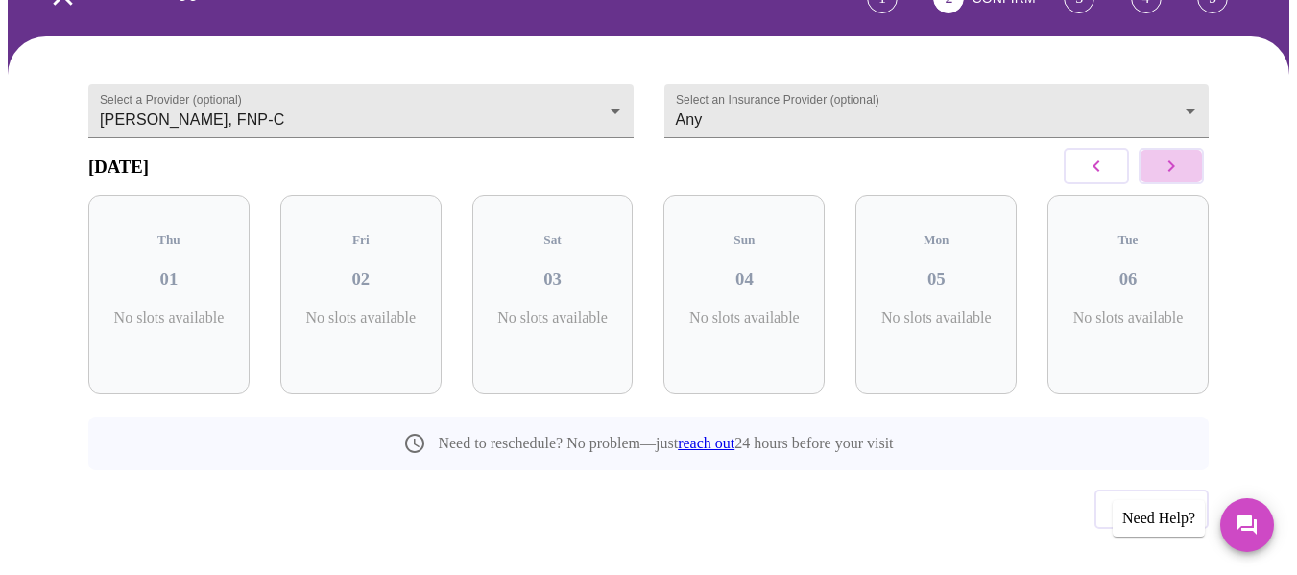
click at [1172, 155] on icon "button" at bounding box center [1171, 166] width 23 height 23
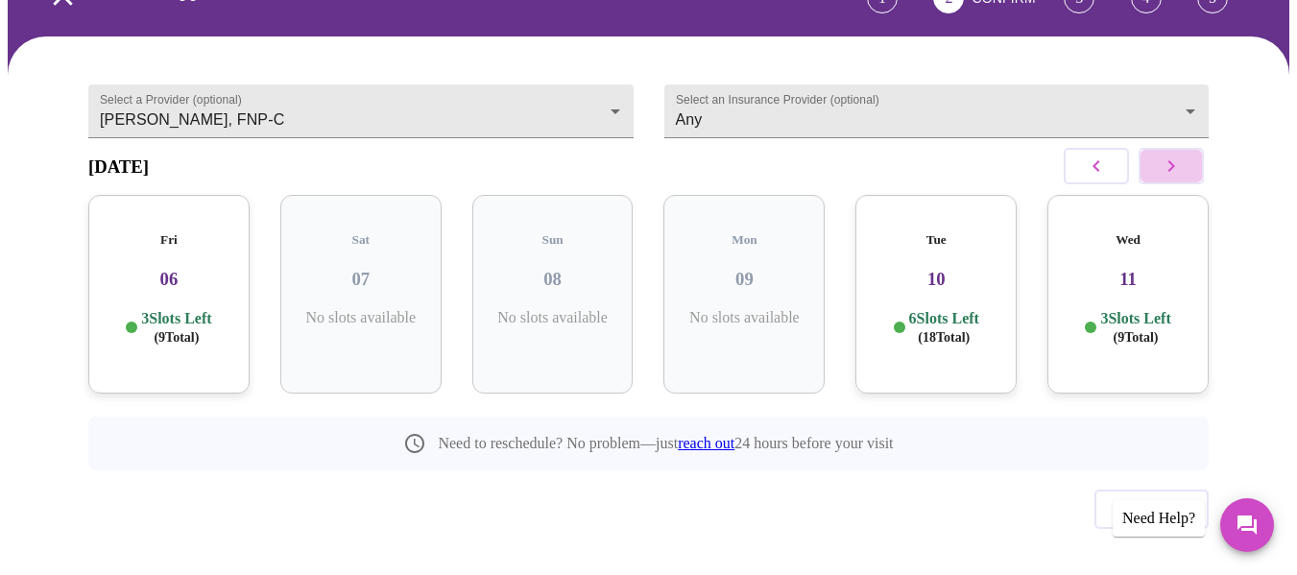
click at [1172, 155] on icon "button" at bounding box center [1171, 166] width 23 height 23
click at [1096, 155] on icon "button" at bounding box center [1096, 166] width 23 height 23
click at [973, 232] on h5 "Tue" at bounding box center [936, 239] width 131 height 15
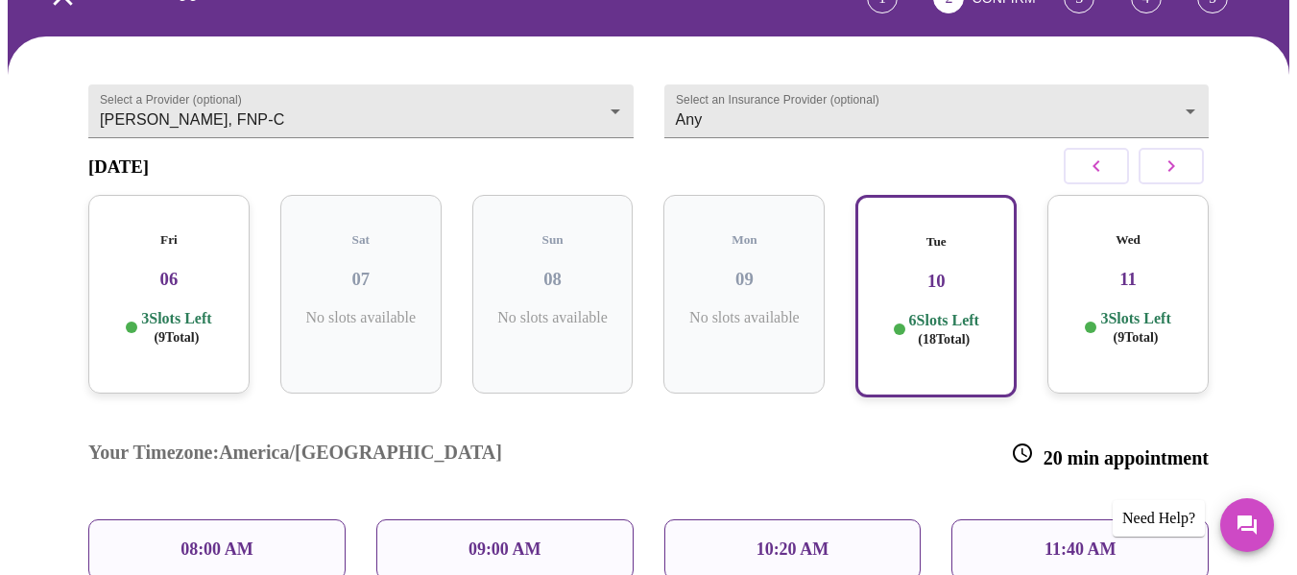
click at [859, 519] on div "10:20 AM" at bounding box center [792, 549] width 257 height 60
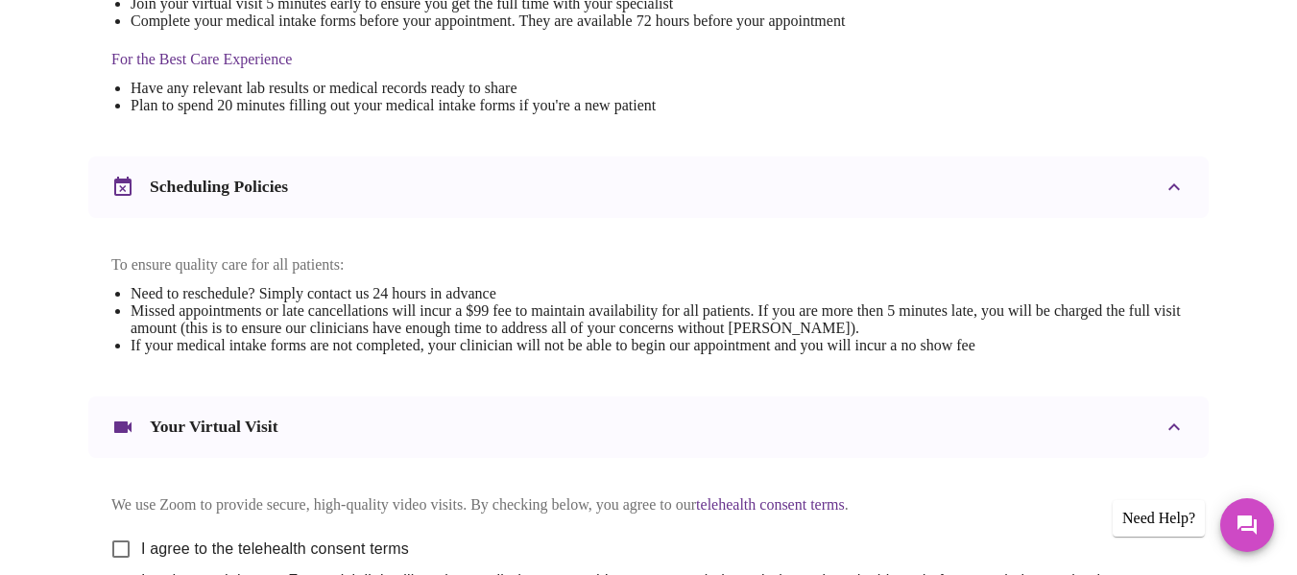
scroll to position [743, 0]
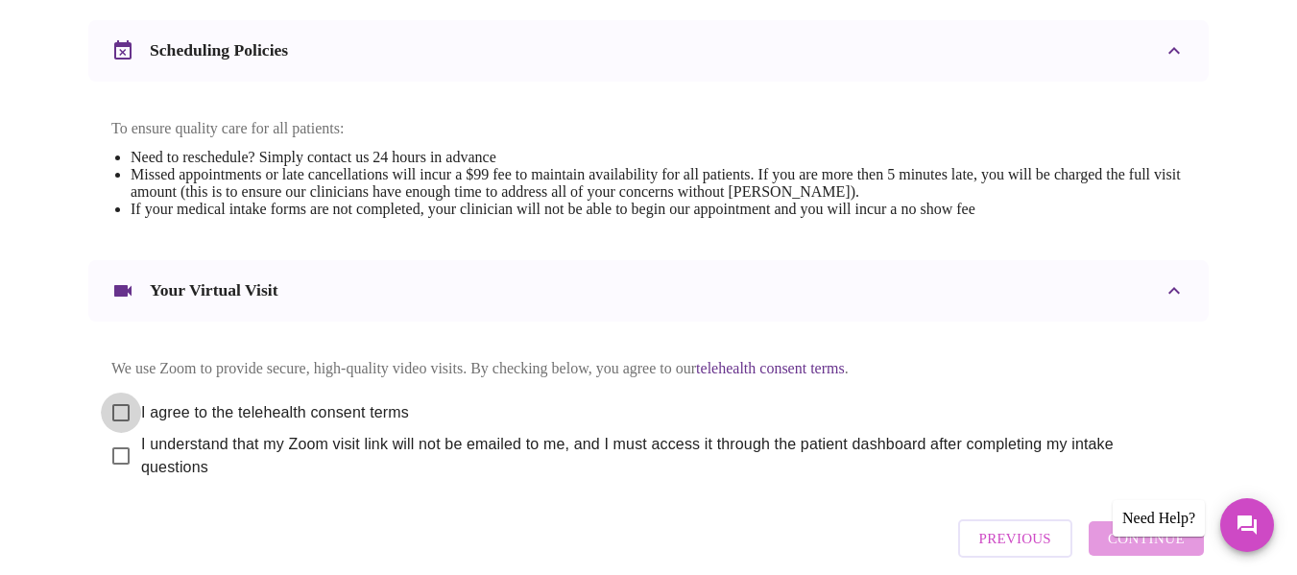
click at [113, 400] on input "I agree to the telehealth consent terms" at bounding box center [121, 413] width 40 height 40
checkbox input "true"
click at [109, 456] on input "I understand that my Zoom visit link will not be emailed to me, and I must acce…" at bounding box center [121, 456] width 40 height 40
checkbox input "true"
click at [1116, 538] on button "Continue" at bounding box center [1145, 538] width 115 height 35
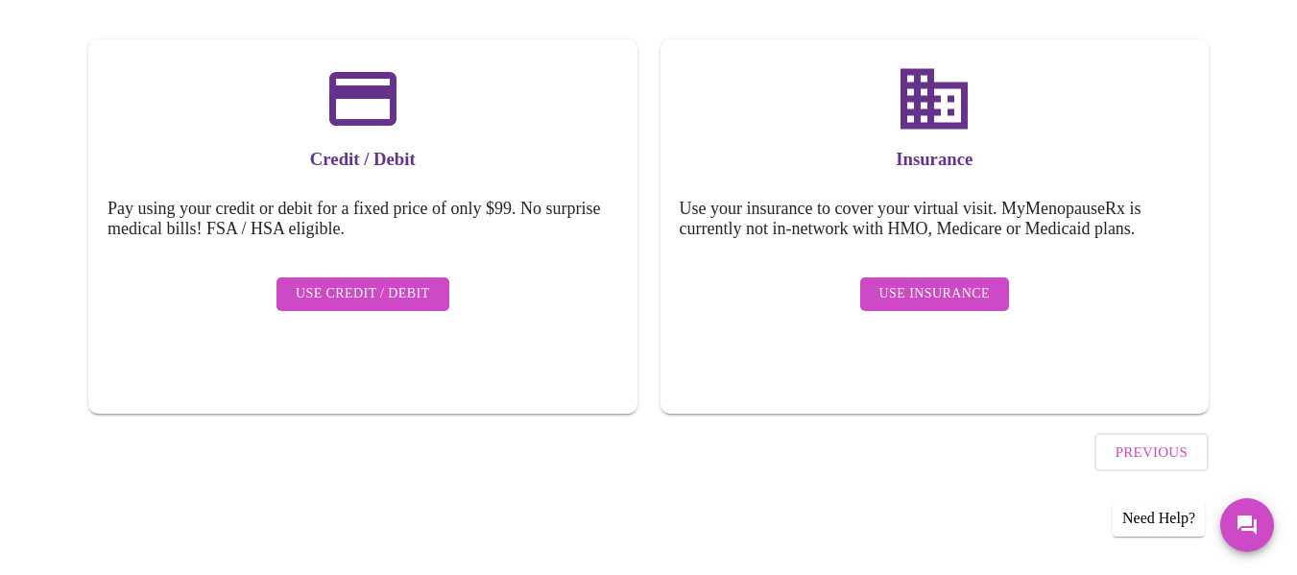
scroll to position [242, 0]
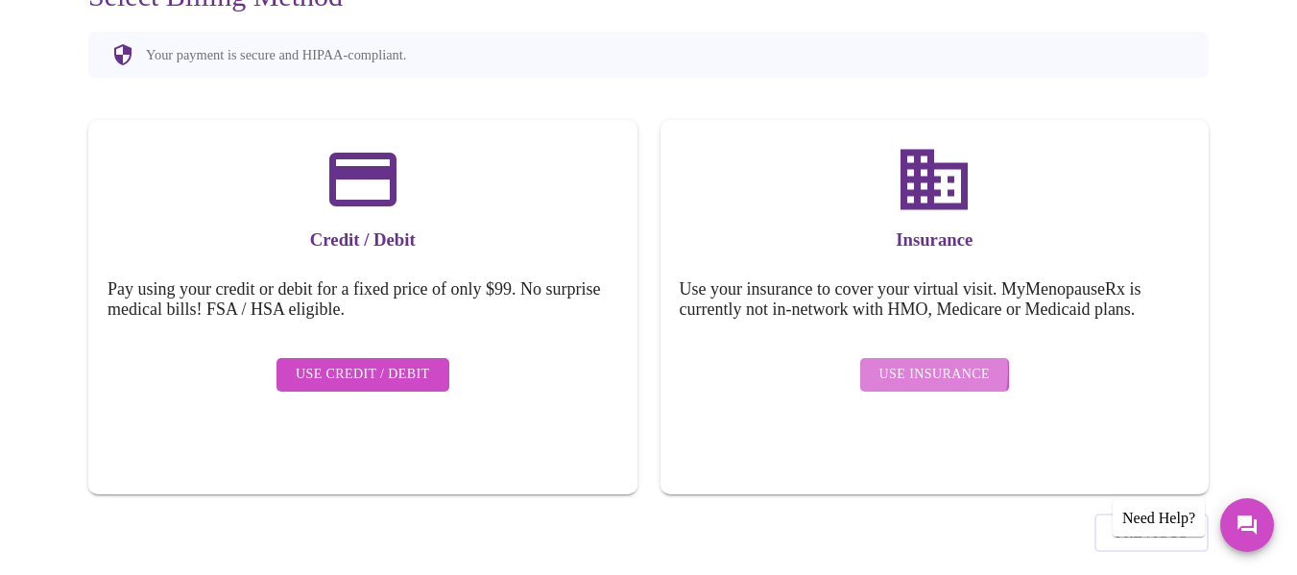
click at [886, 363] on span "Use Insurance" at bounding box center [934, 375] width 110 height 24
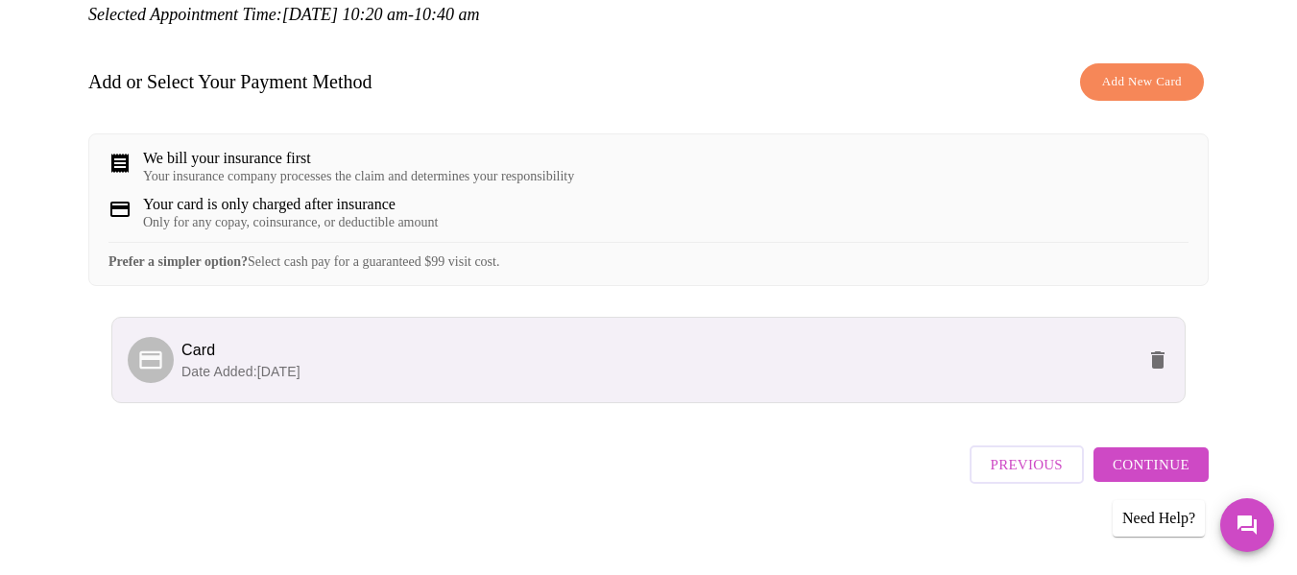
scroll to position [261, 0]
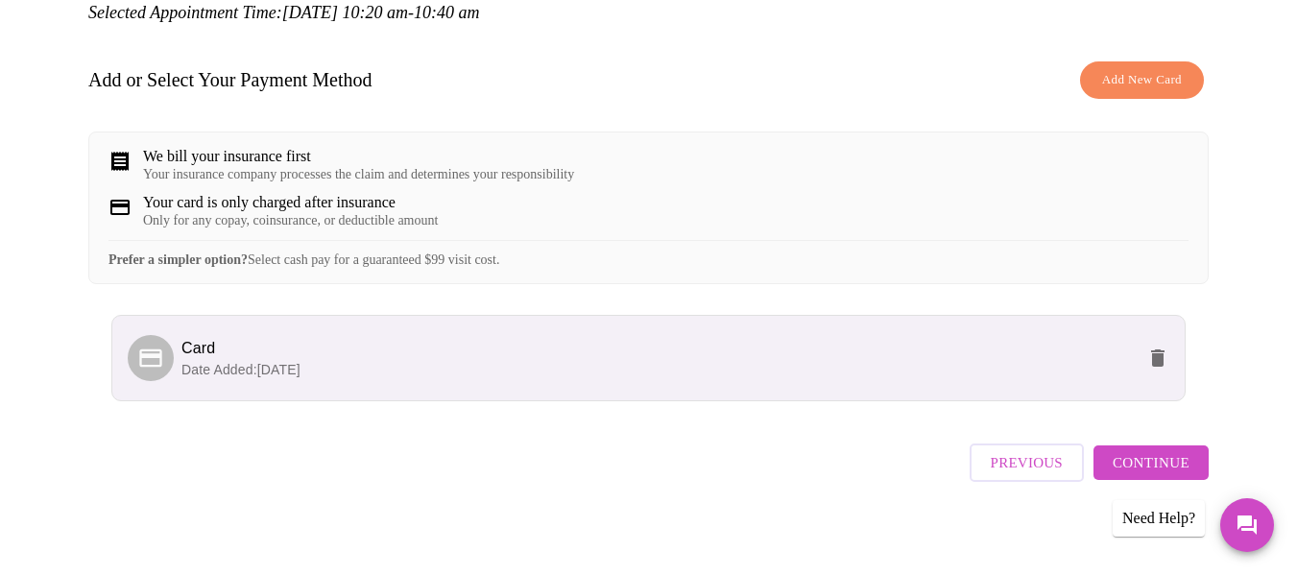
click at [1152, 465] on span "Continue" at bounding box center [1150, 462] width 77 height 25
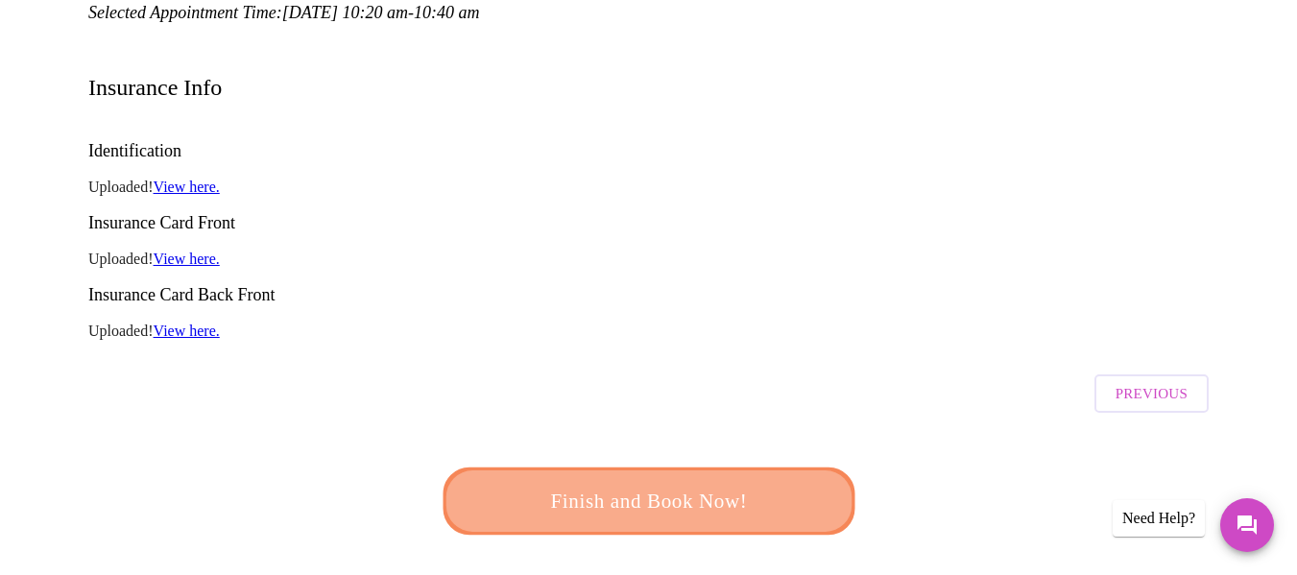
click at [717, 484] on span "Finish and Book Now!" at bounding box center [648, 502] width 355 height 36
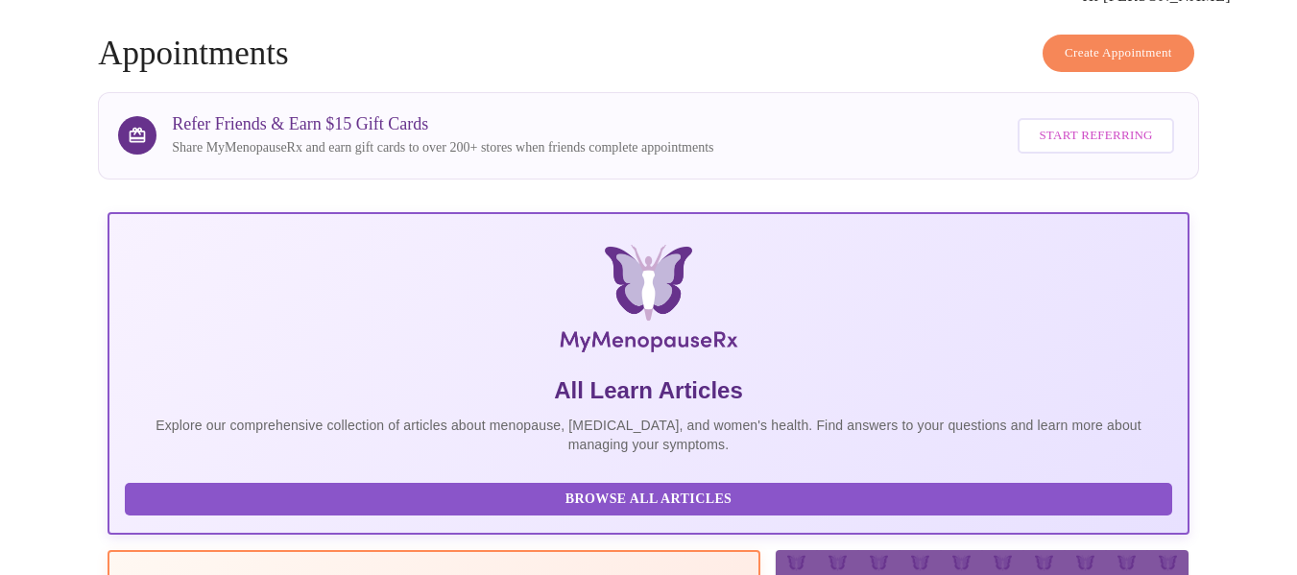
scroll to position [261, 0]
